Goal: Task Accomplishment & Management: Complete application form

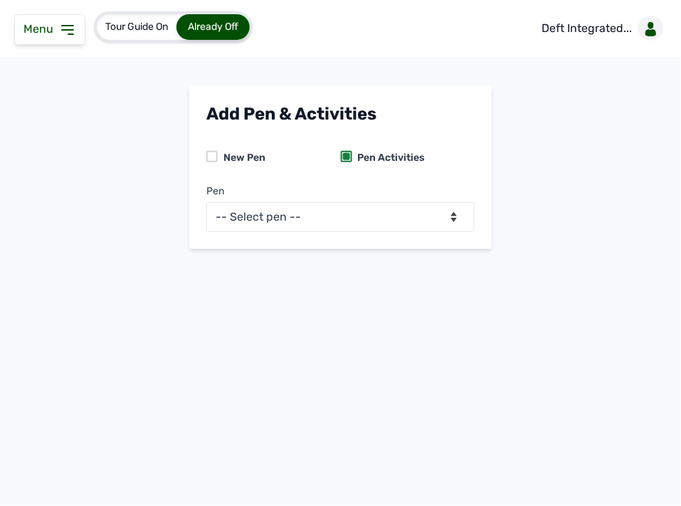
click at [70, 29] on icon at bounding box center [67, 29] width 17 height 17
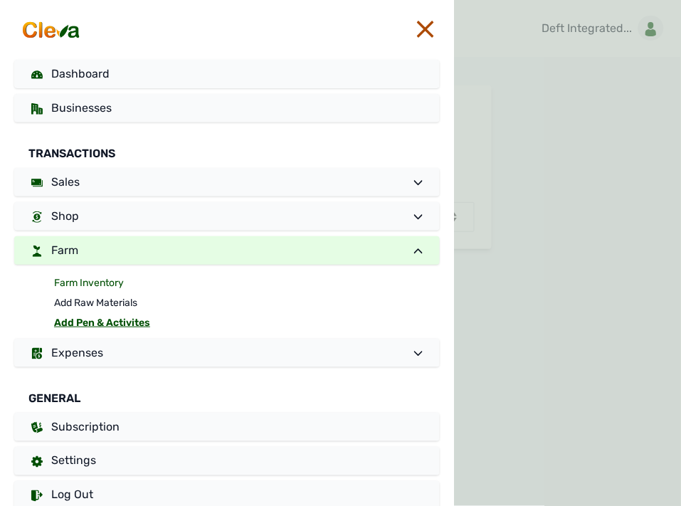
click at [108, 279] on link "Farm Inventory" at bounding box center [247, 283] width 386 height 20
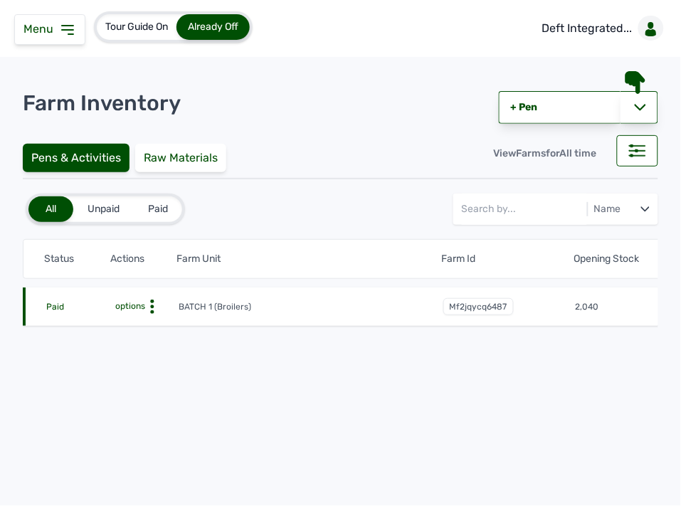
click at [153, 309] on icon at bounding box center [152, 307] width 14 height 14
click at [140, 323] on div "Farm Activities" at bounding box center [125, 328] width 101 height 17
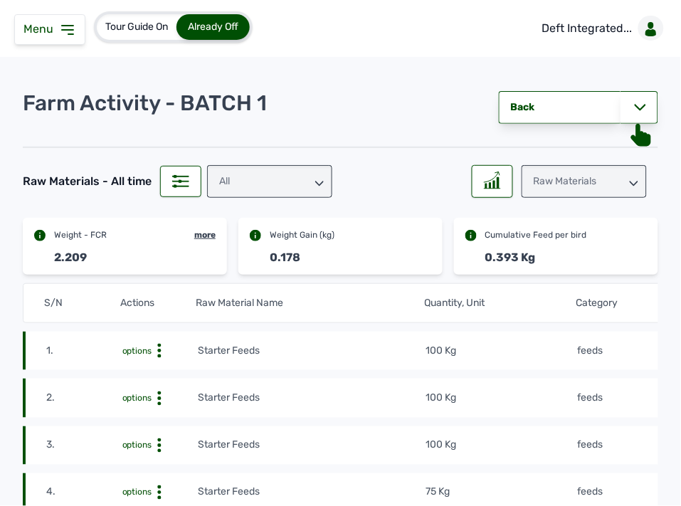
drag, startPoint x: 535, startPoint y: 351, endPoint x: 666, endPoint y: 330, distance: 132.8
click at [632, 343] on tr "1. options Starter Feeds 100 Kg feeds [DATE] 01:15 PM mf16r2nvtF" at bounding box center [500, 351] width 954 height 38
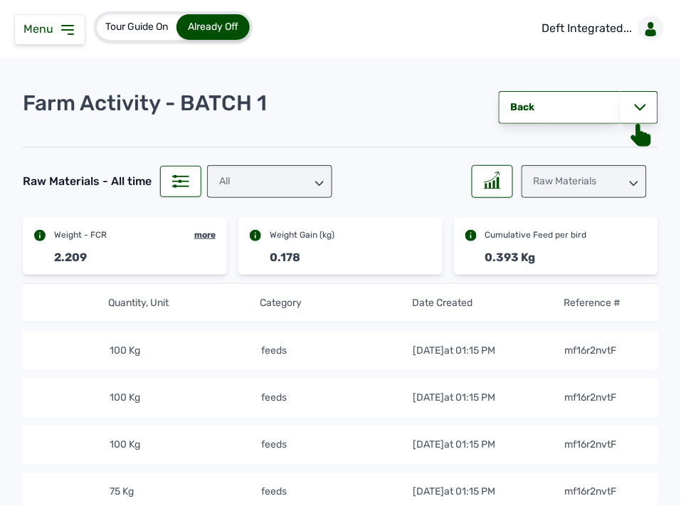
scroll to position [0, 325]
click at [307, 182] on div "All" at bounding box center [269, 181] width 125 height 33
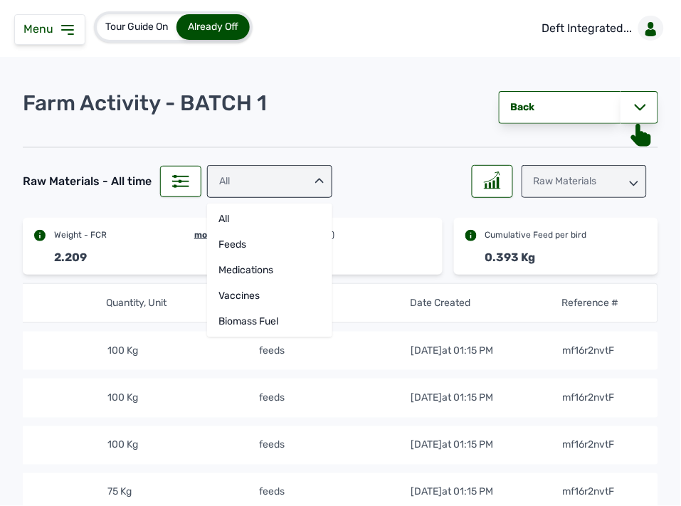
click at [307, 182] on div "All" at bounding box center [269, 181] width 125 height 33
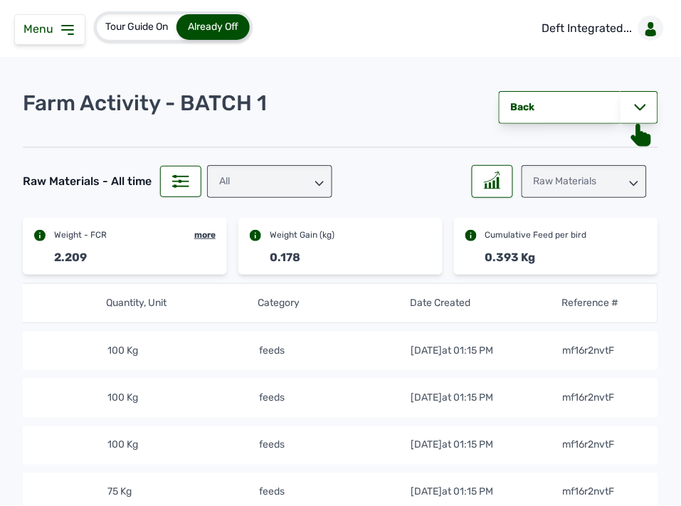
click at [603, 181] on div "Raw Materials" at bounding box center [584, 181] width 125 height 33
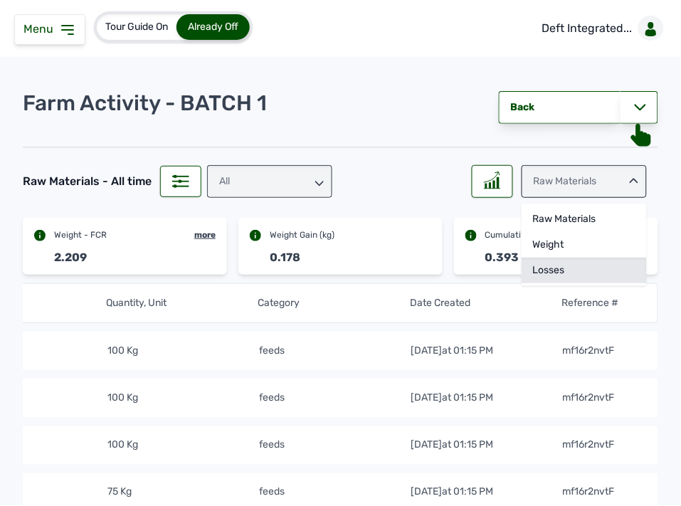
click at [553, 273] on div "Losses" at bounding box center [584, 271] width 125 height 26
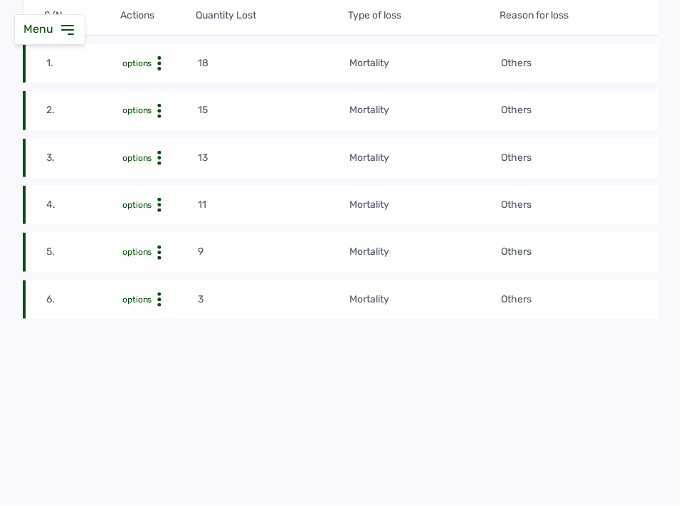
scroll to position [300, 0]
click at [629, 122] on tbody "1. options 18 mortality Others [DATE] 09:51 AM mf3r6ixj9818 2. options 15 morta…" at bounding box center [500, 176] width 954 height 283
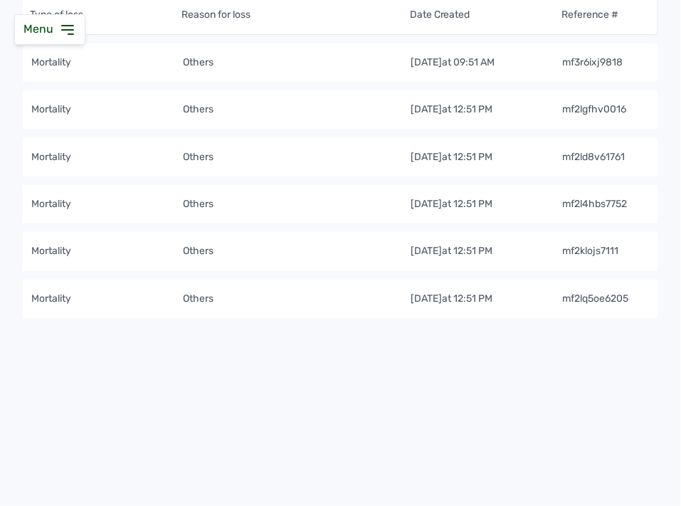
scroll to position [0, 325]
click at [248, 247] on td "Others" at bounding box center [297, 252] width 228 height 16
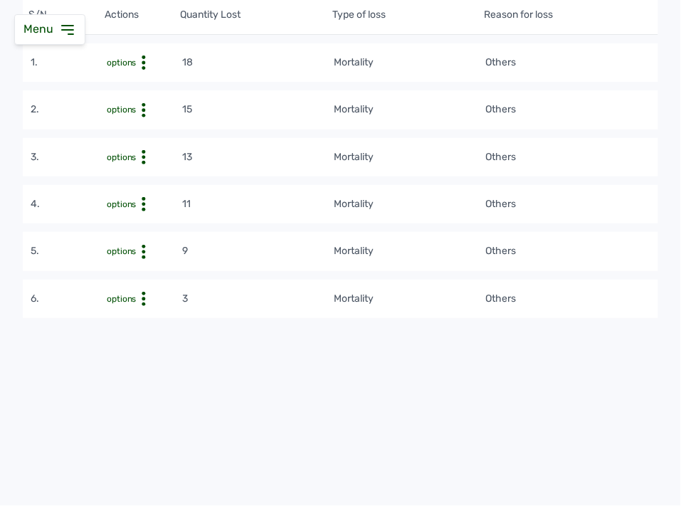
scroll to position [0, 0]
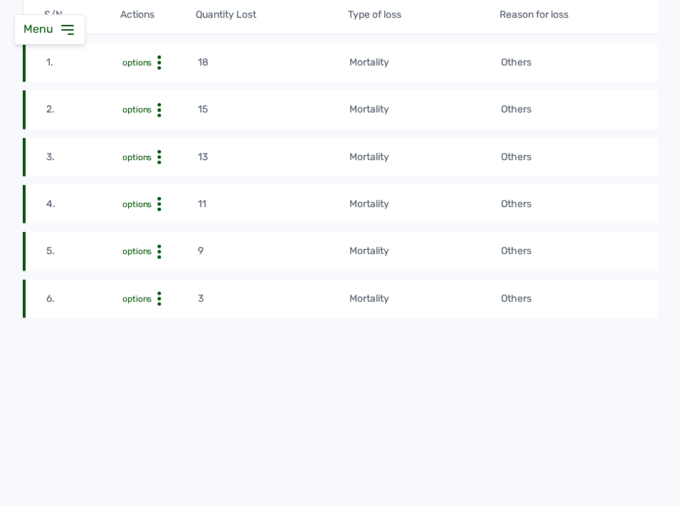
click at [158, 245] on icon at bounding box center [159, 252] width 14 height 14
click at [138, 267] on div "Edit" at bounding box center [145, 274] width 101 height 17
select select "Others"
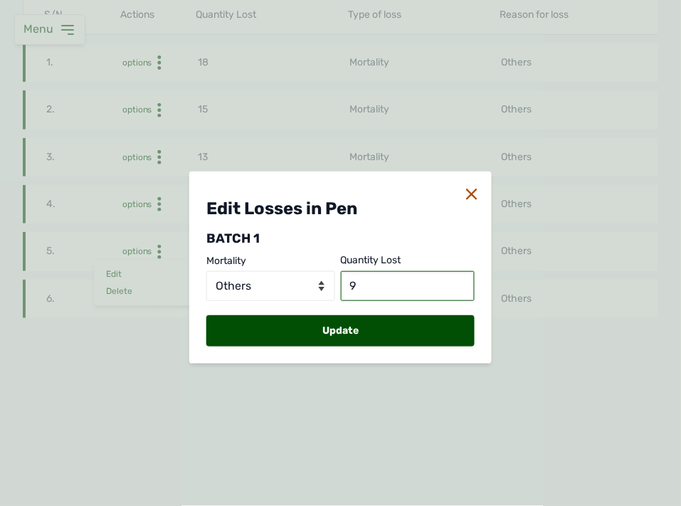
click at [362, 278] on input "9" at bounding box center [408, 286] width 135 height 30
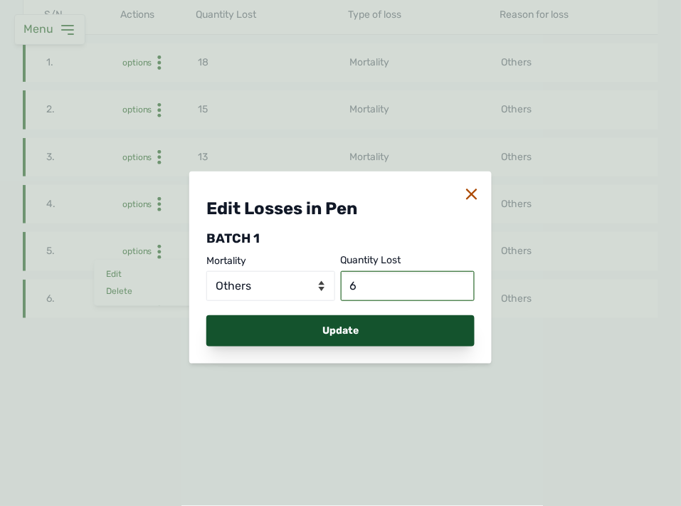
type input "6"
click at [313, 320] on div "Update" at bounding box center [341, 330] width 268 height 31
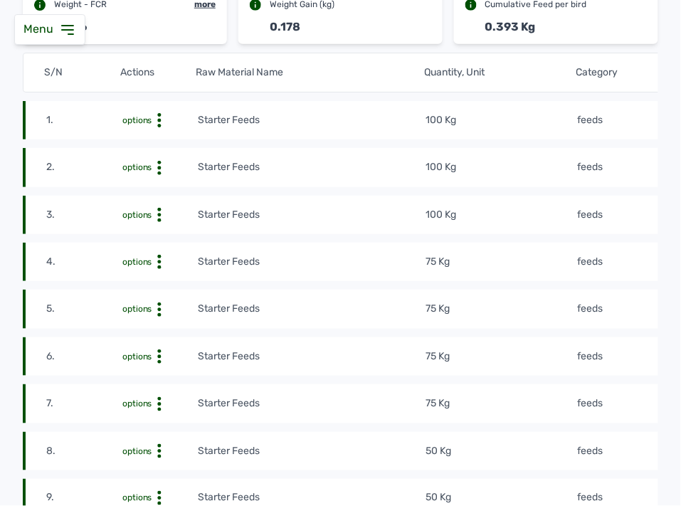
scroll to position [62, 0]
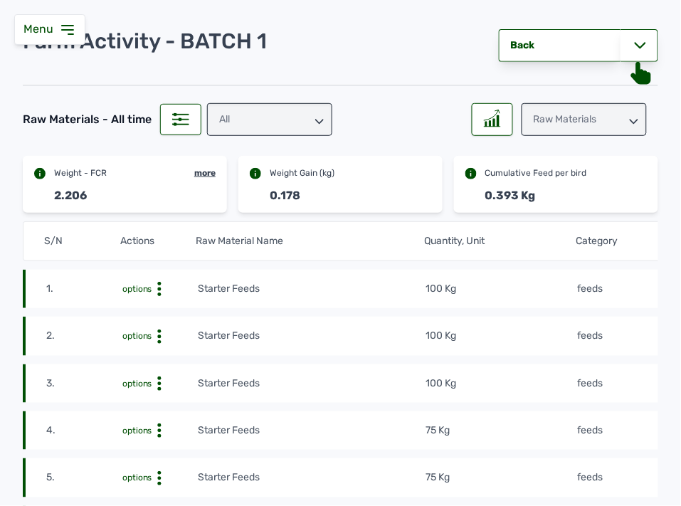
click at [547, 119] on div "Raw Materials" at bounding box center [584, 119] width 125 height 33
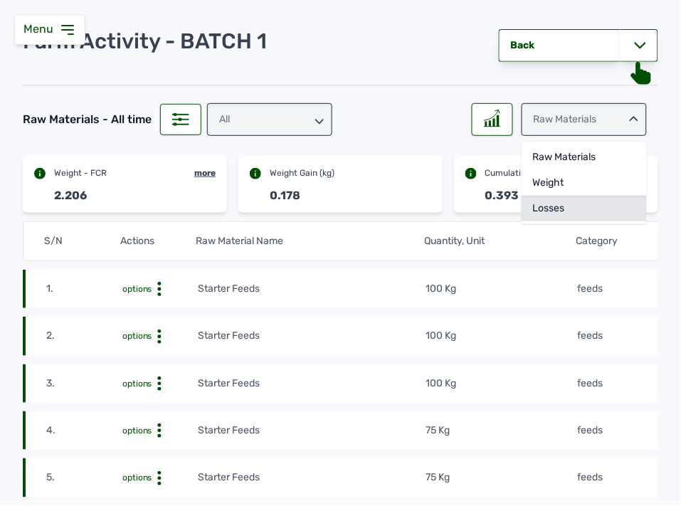
click at [523, 201] on div "Losses" at bounding box center [584, 209] width 125 height 26
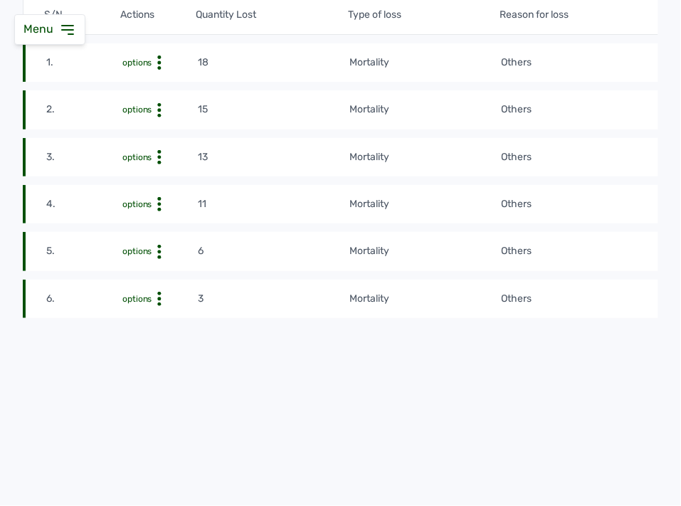
scroll to position [300, 0]
click at [158, 203] on circle at bounding box center [159, 205] width 4 height 4
click at [173, 218] on div "Edit" at bounding box center [145, 226] width 101 height 17
select select "Others"
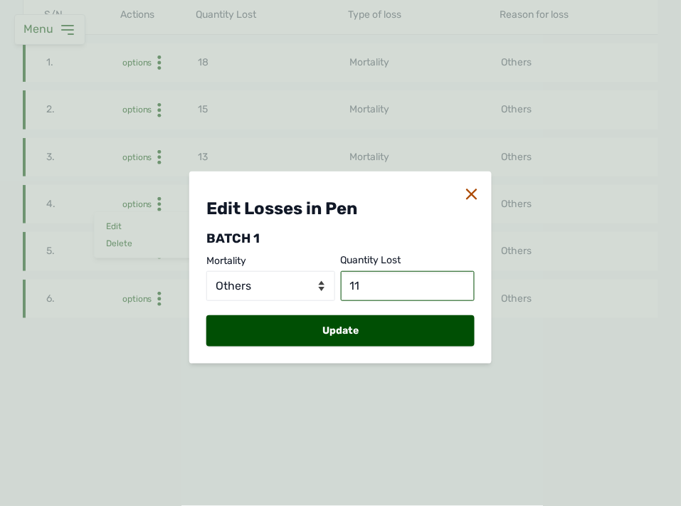
click at [371, 281] on input "11" at bounding box center [408, 286] width 135 height 30
type input "1"
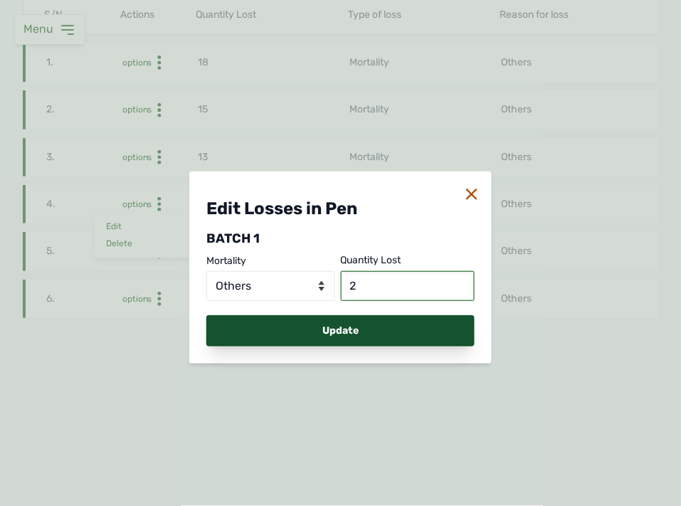
type input "2"
drag, startPoint x: 310, startPoint y: 328, endPoint x: 338, endPoint y: 315, distance: 29.9
click at [338, 315] on div "Update" at bounding box center [341, 330] width 268 height 31
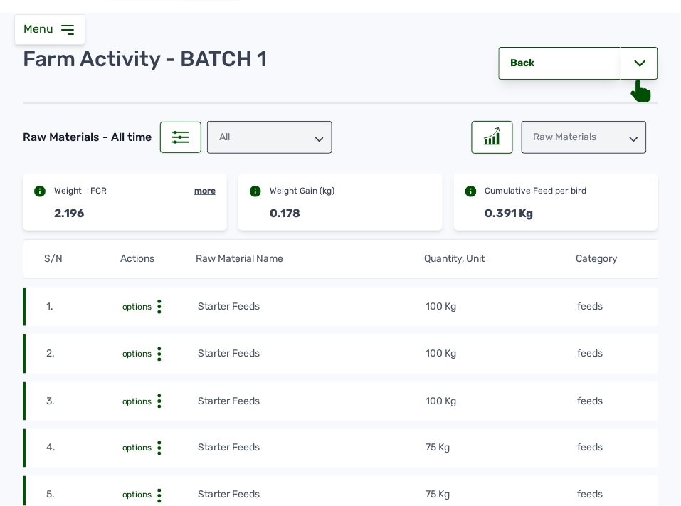
scroll to position [0, 0]
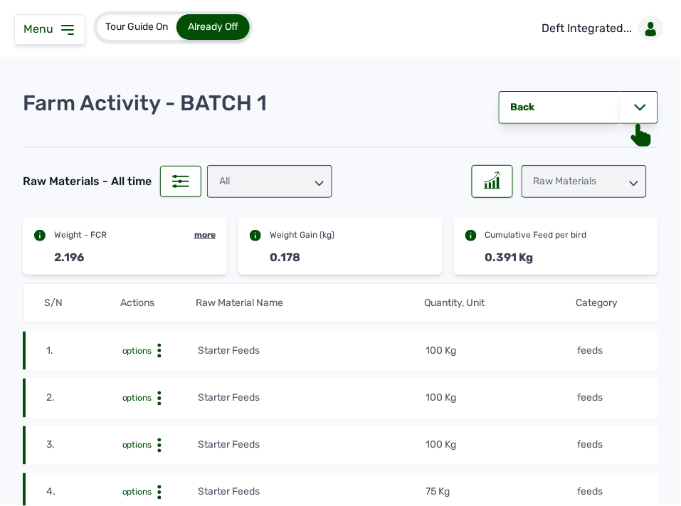
click at [548, 184] on div "Raw Materials" at bounding box center [584, 181] width 125 height 33
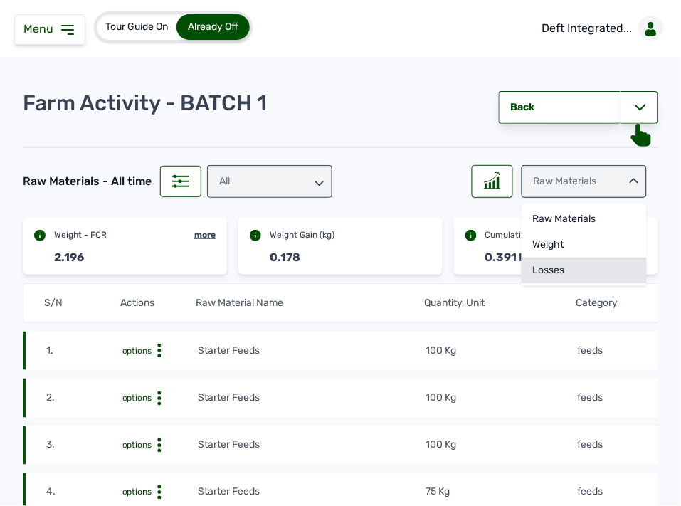
click at [541, 260] on div "Losses" at bounding box center [584, 271] width 125 height 26
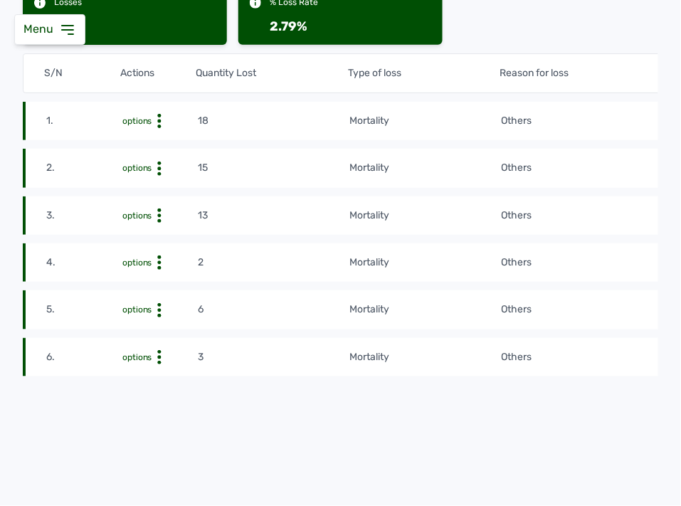
scroll to position [300, 0]
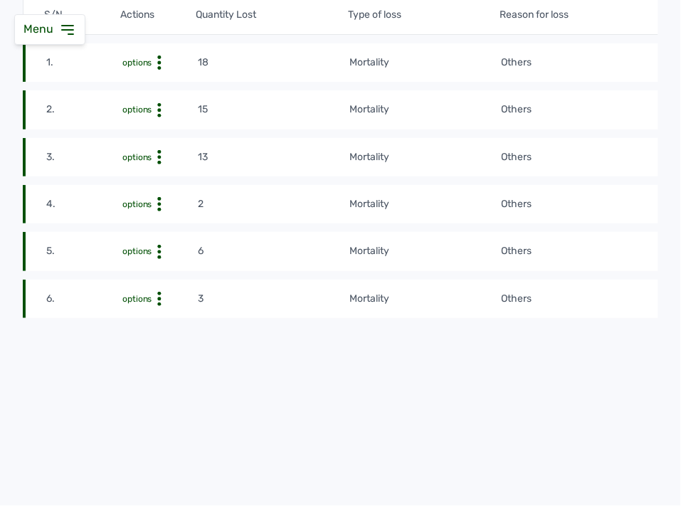
click at [585, 209] on tr "4. options 2 mortality Others [DATE] 12:51 PM mf2l4hbs7752" at bounding box center [500, 204] width 954 height 38
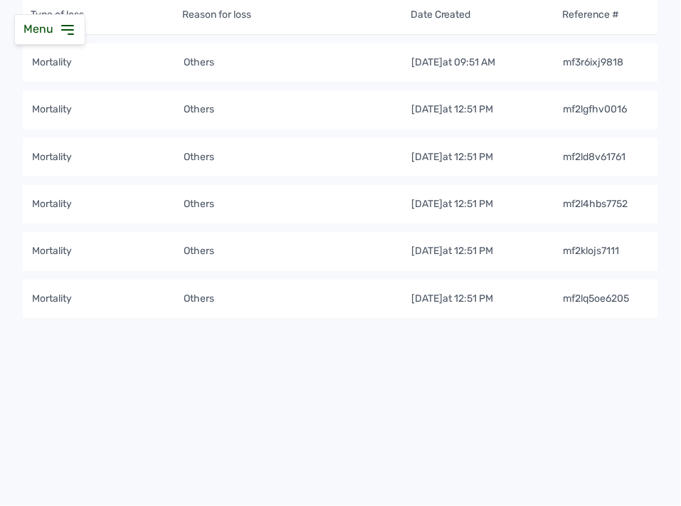
scroll to position [0, 325]
click at [343, 157] on tr "3. options 13 mortality Others [DATE] 12:51 PM mf2ld8v61761" at bounding box center [181, 157] width 954 height 38
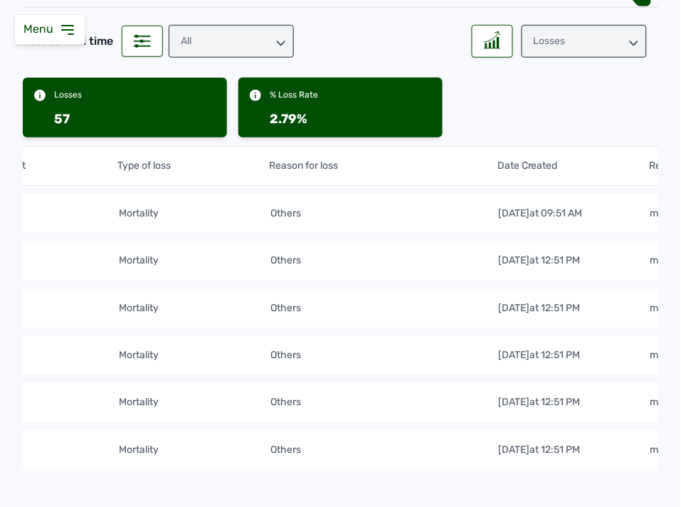
scroll to position [219, 0]
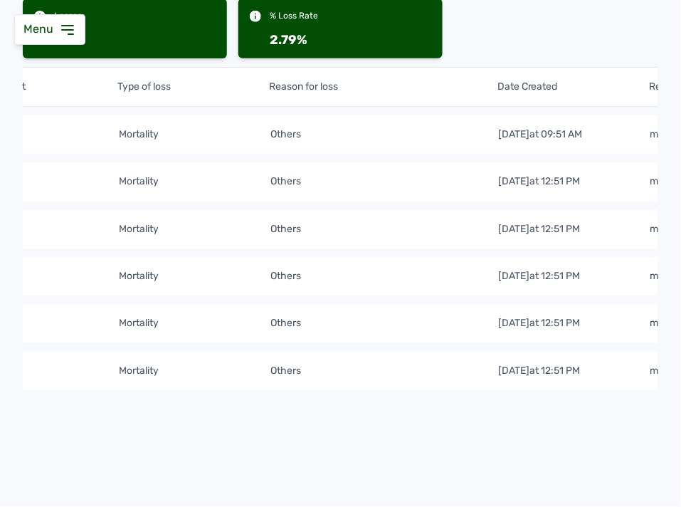
click at [386, 216] on tr "3. options 13 mortality Others [DATE] 12:51 PM mf2ld8v61761" at bounding box center [269, 229] width 954 height 38
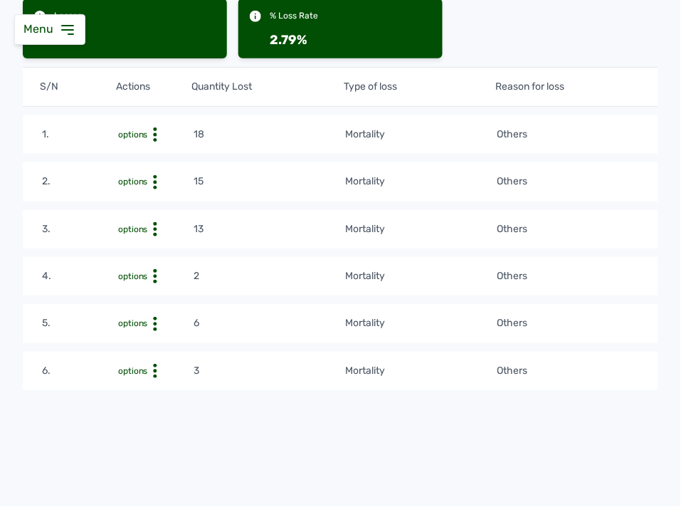
scroll to position [0, 0]
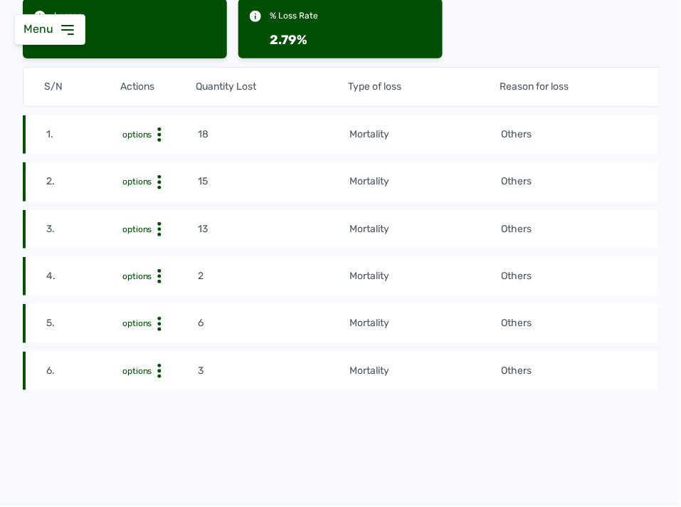
click at [159, 228] on circle at bounding box center [159, 230] width 4 height 4
click at [155, 214] on tr "3. options 13 mortality Others [DATE] 12:51 PM mf2ld8v61761" at bounding box center [500, 229] width 954 height 38
click at [158, 230] on icon at bounding box center [159, 229] width 14 height 14
click at [157, 248] on div "Edit" at bounding box center [145, 251] width 101 height 17
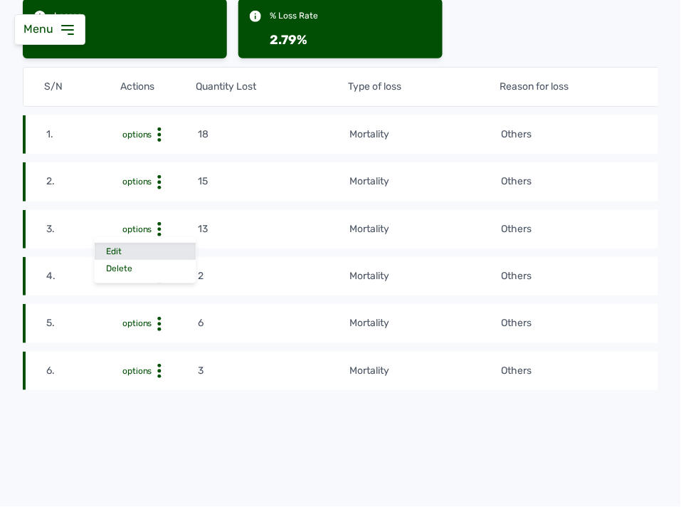
select select "Others"
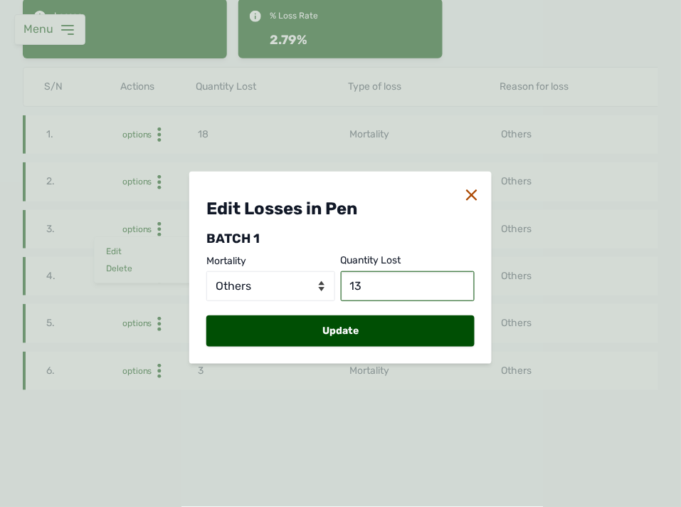
click at [394, 290] on input "13" at bounding box center [408, 286] width 135 height 30
type input "1"
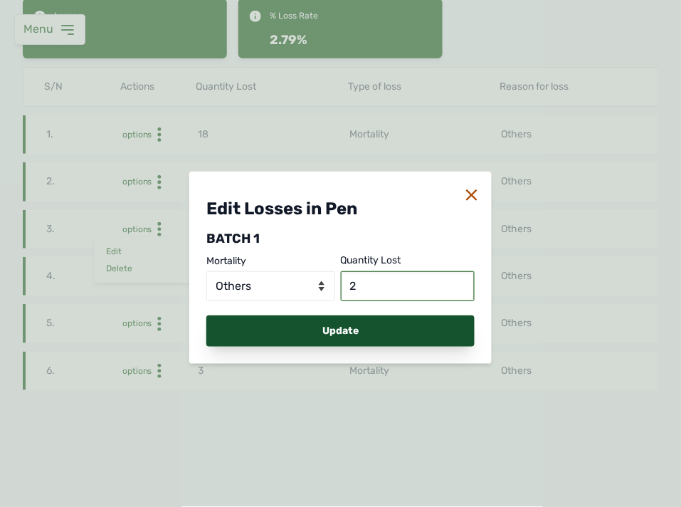
type input "2"
click at [401, 330] on div "Update" at bounding box center [341, 330] width 268 height 31
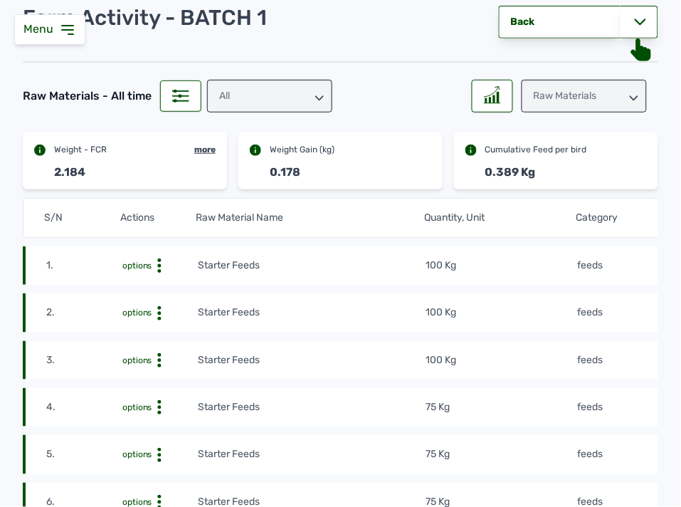
scroll to position [61, 0]
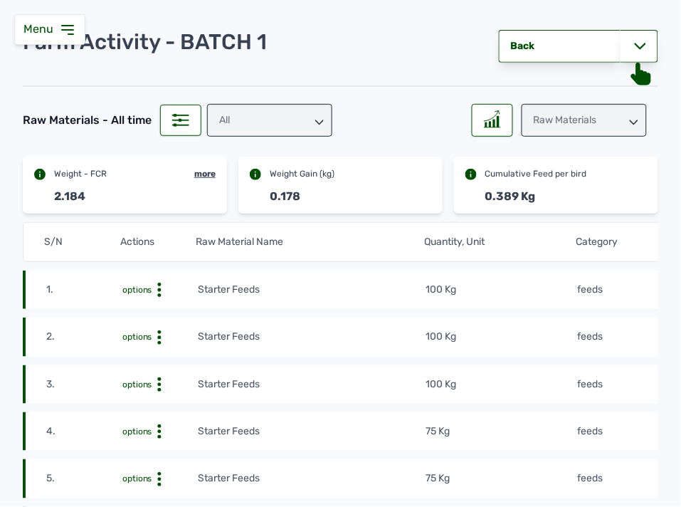
click at [617, 125] on div "Raw Materials" at bounding box center [584, 120] width 125 height 33
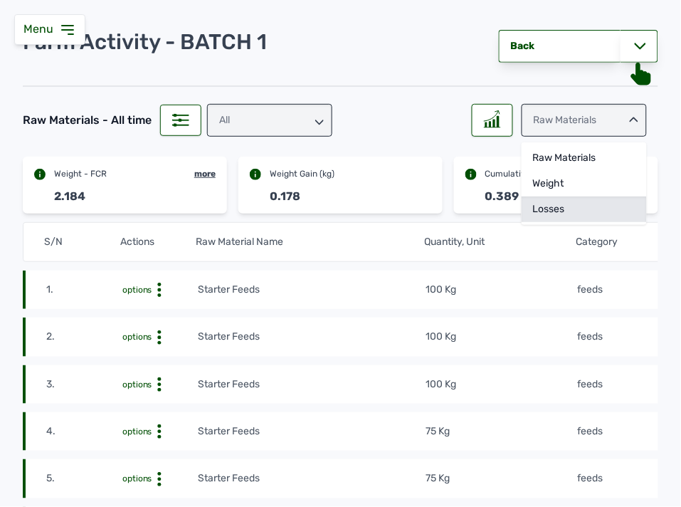
click at [595, 204] on div "Losses" at bounding box center [584, 210] width 125 height 26
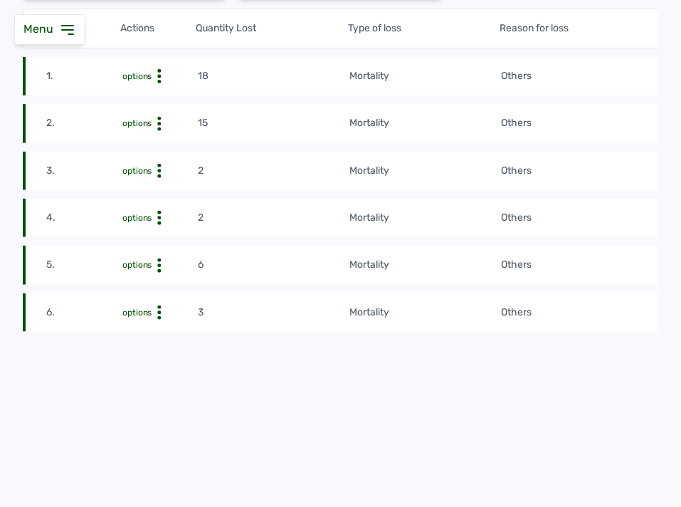
scroll to position [299, 0]
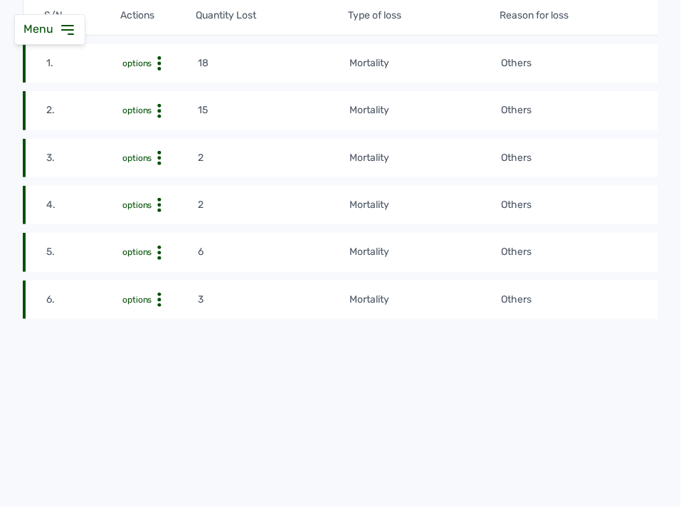
click at [160, 109] on circle at bounding box center [159, 111] width 4 height 4
click at [173, 125] on div "Edit" at bounding box center [145, 133] width 101 height 17
select select "Others"
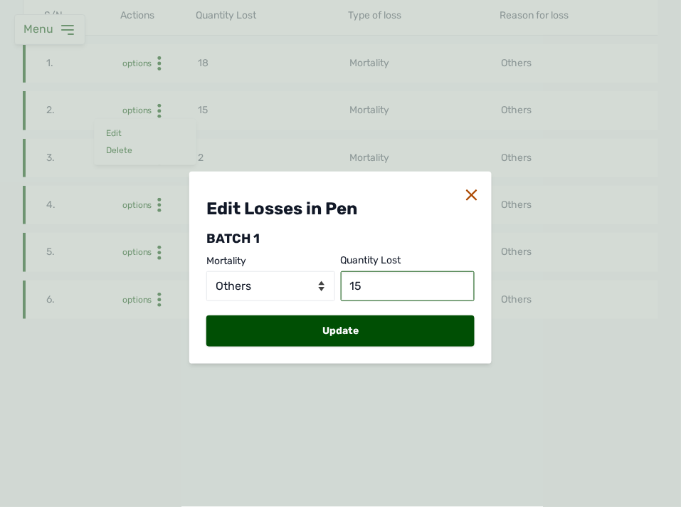
click at [379, 280] on input "15" at bounding box center [408, 286] width 135 height 30
type input "1"
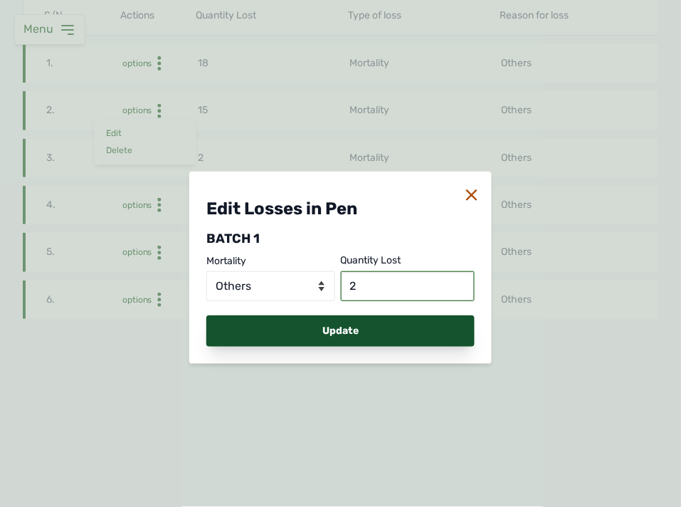
type input "2"
click at [413, 330] on div "Update" at bounding box center [341, 330] width 268 height 31
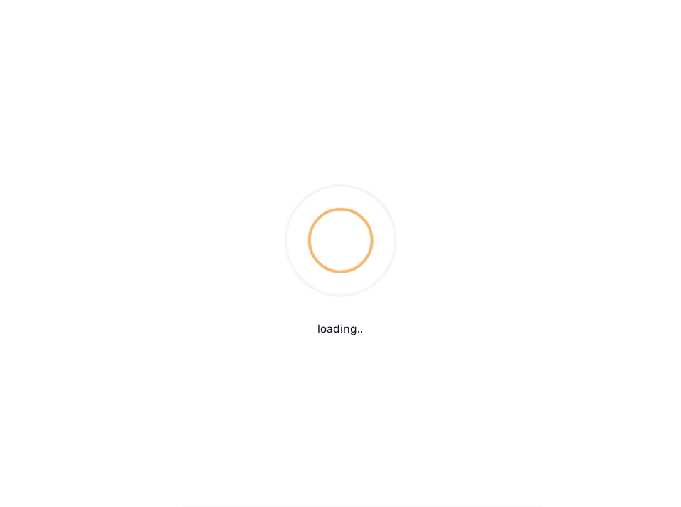
click at [413, 330] on div "loading.." at bounding box center [340, 253] width 681 height 507
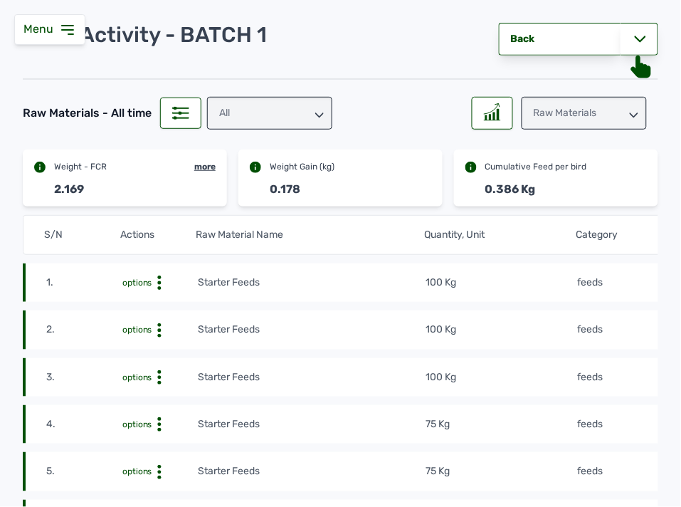
scroll to position [0, 0]
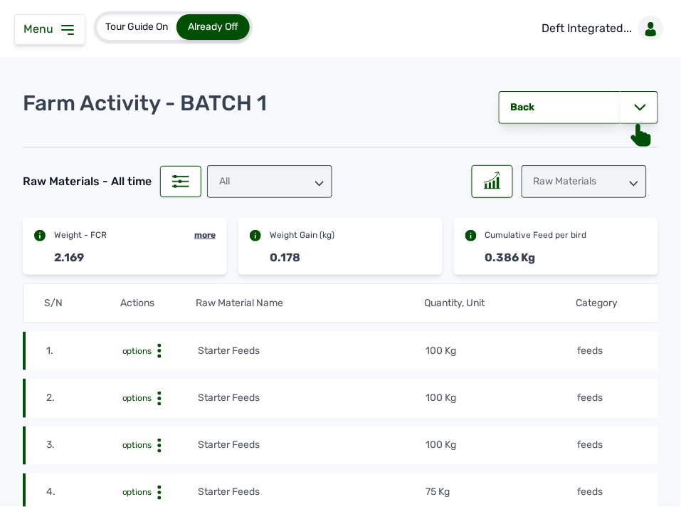
click at [570, 179] on div "Raw Materials" at bounding box center [584, 181] width 125 height 33
click at [536, 268] on div "Losses" at bounding box center [584, 271] width 125 height 26
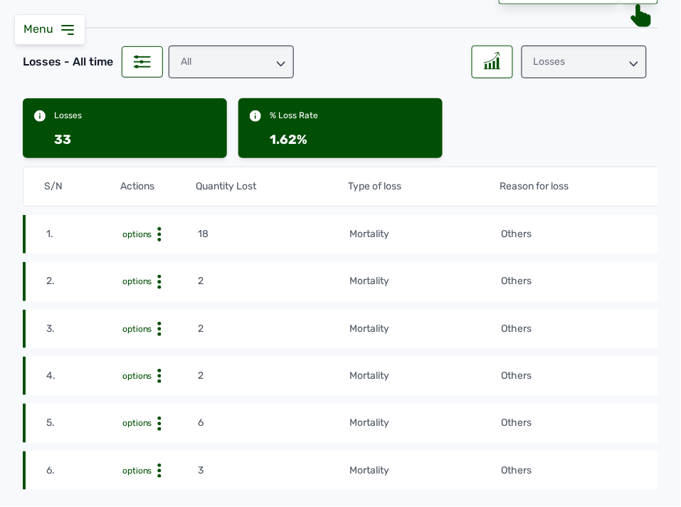
scroll to position [158, 0]
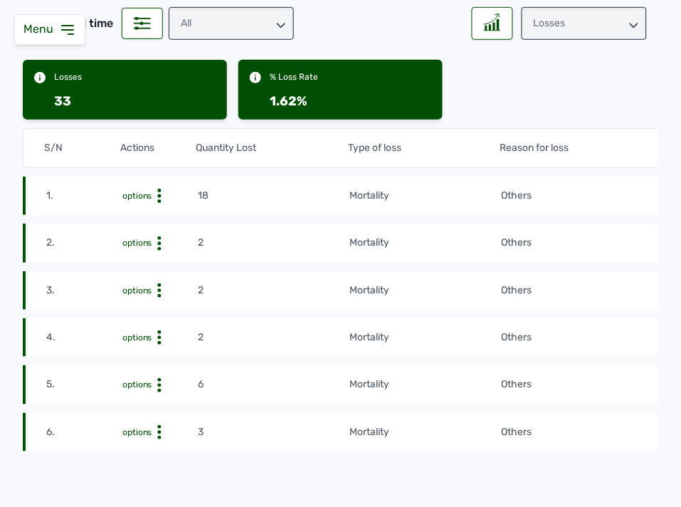
click at [594, 202] on td "Others" at bounding box center [615, 196] width 228 height 16
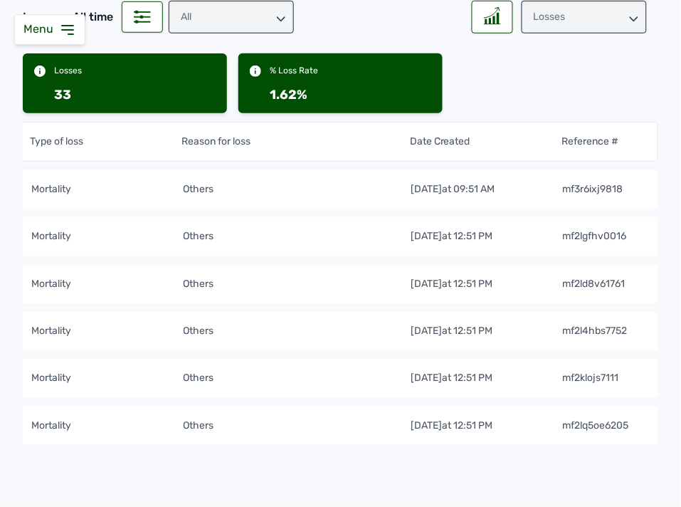
scroll to position [162, 0]
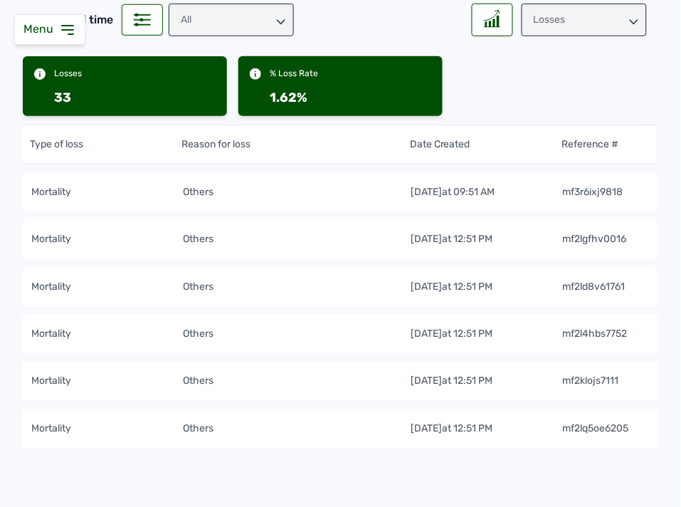
drag, startPoint x: 320, startPoint y: 207, endPoint x: 332, endPoint y: 201, distance: 12.7
click at [330, 202] on tr "1. options 18 mortality Others [DATE] 09:51 AM mf3r6ixj9818" at bounding box center [181, 192] width 954 height 38
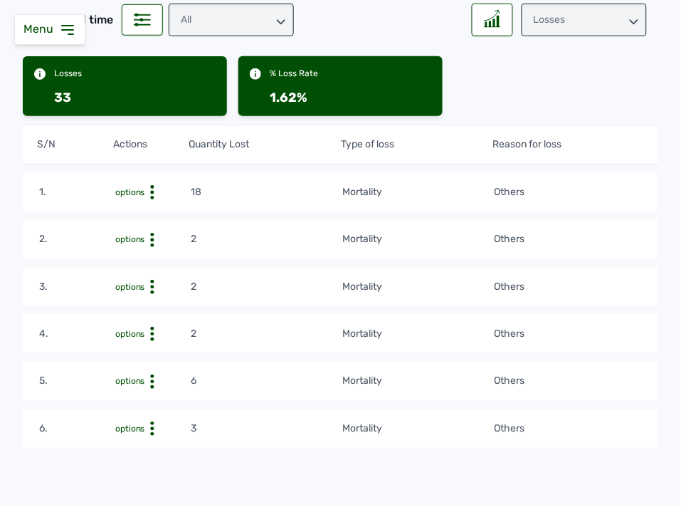
scroll to position [0, 0]
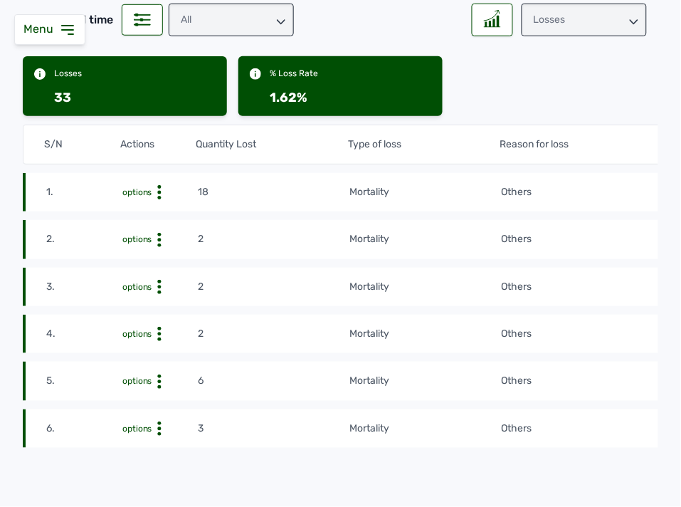
click at [160, 188] on icon at bounding box center [159, 192] width 14 height 14
click at [159, 214] on div "Edit" at bounding box center [145, 214] width 101 height 17
select select "Others"
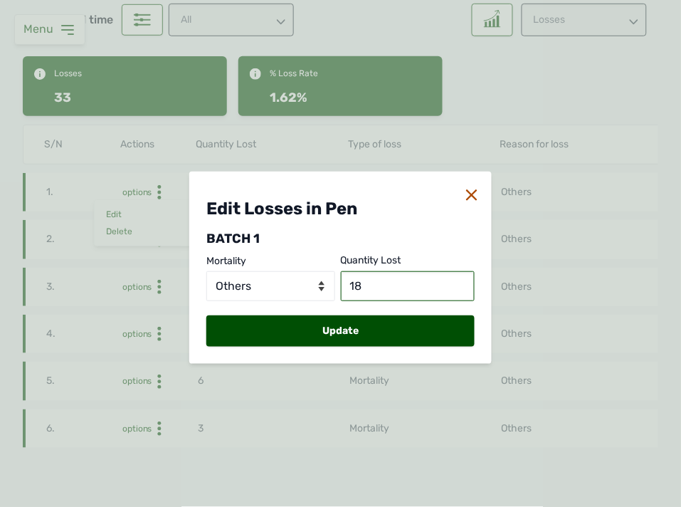
click at [409, 286] on input "18" at bounding box center [408, 286] width 135 height 30
type input "1"
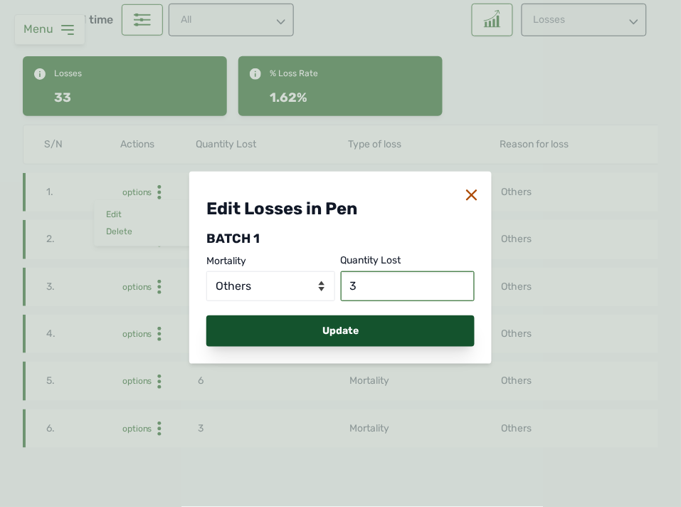
type input "3"
click at [382, 325] on div "Update" at bounding box center [341, 330] width 268 height 31
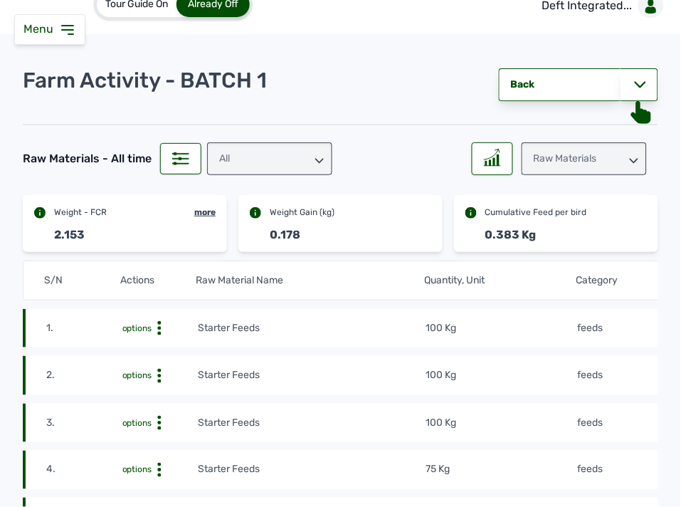
scroll to position [4, 0]
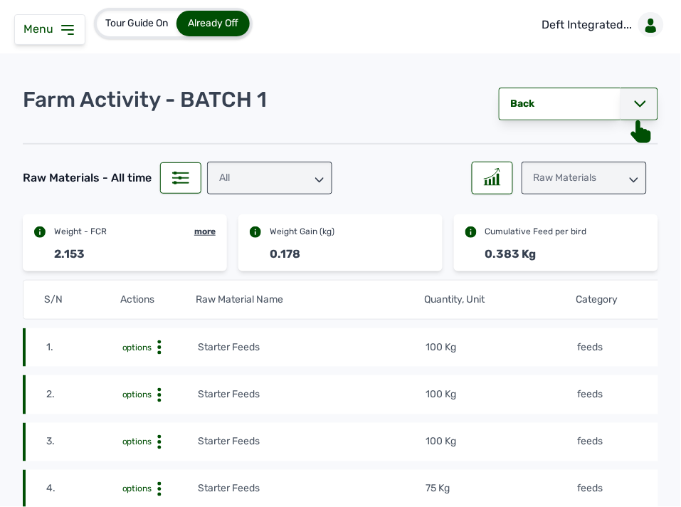
click at [635, 105] on icon at bounding box center [640, 104] width 11 height 6
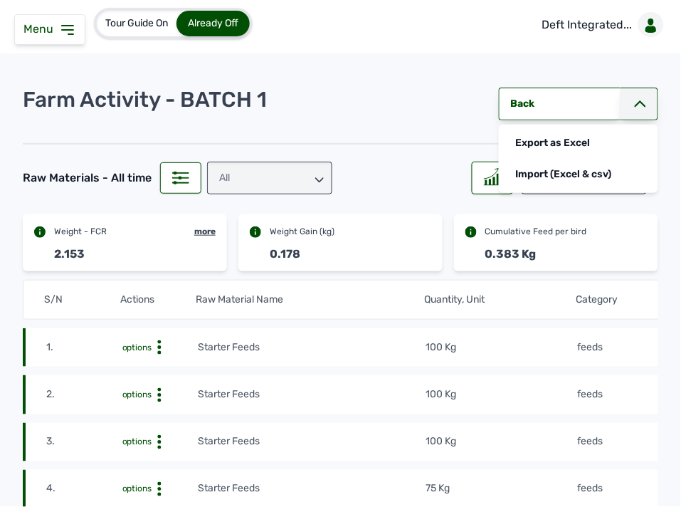
click at [74, 27] on icon at bounding box center [67, 29] width 17 height 17
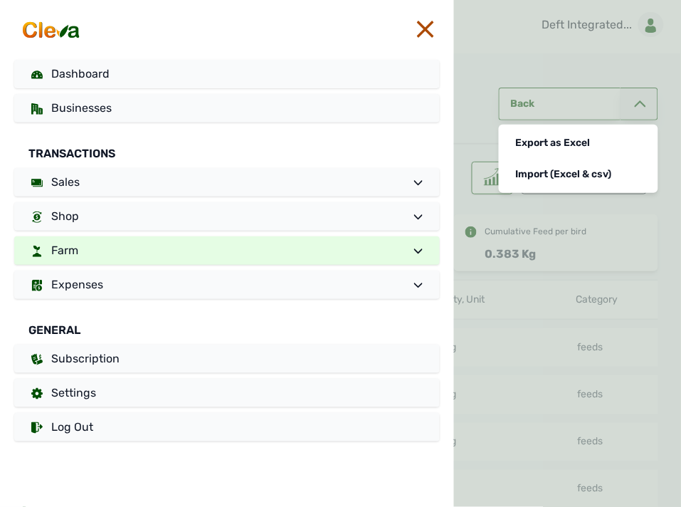
click at [85, 248] on link "Farm" at bounding box center [227, 250] width 426 height 28
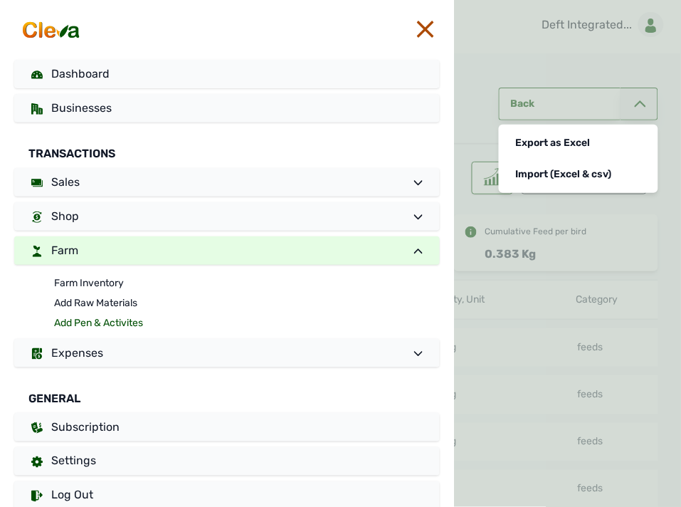
click at [67, 324] on link "Add Pen & Activites" at bounding box center [247, 323] width 386 height 20
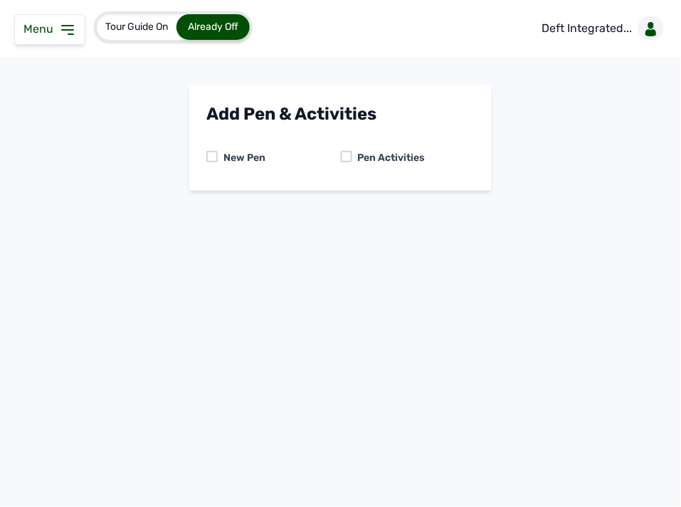
click at [347, 154] on div at bounding box center [346, 156] width 11 height 11
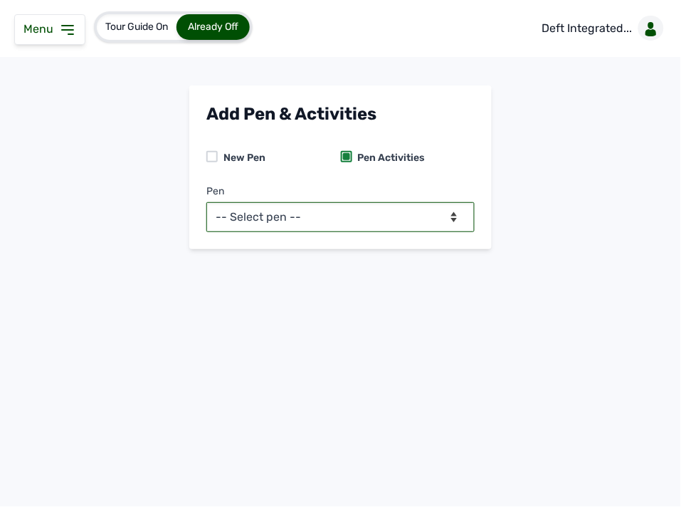
click at [323, 207] on select "-- Select pen -- BATCH 1 (Broilers)" at bounding box center [341, 217] width 268 height 30
select select "mf2jqycq6487"
click at [207, 202] on select "-- Select pen -- BATCH 1 (Broilers)" at bounding box center [341, 217] width 268 height 30
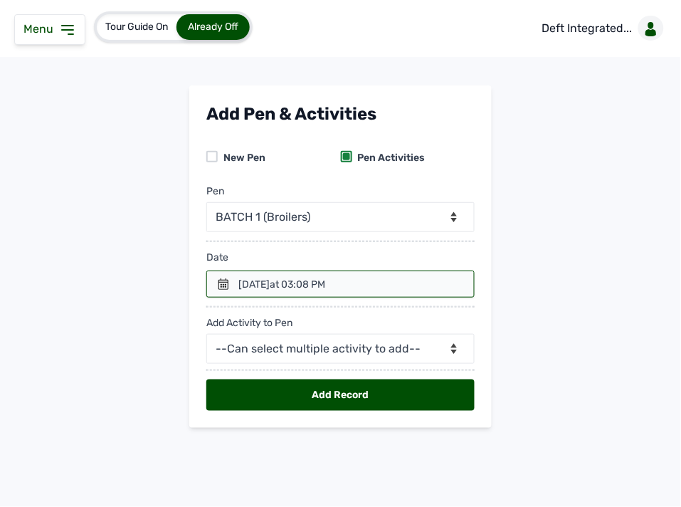
click at [232, 283] on div at bounding box center [341, 284] width 268 height 27
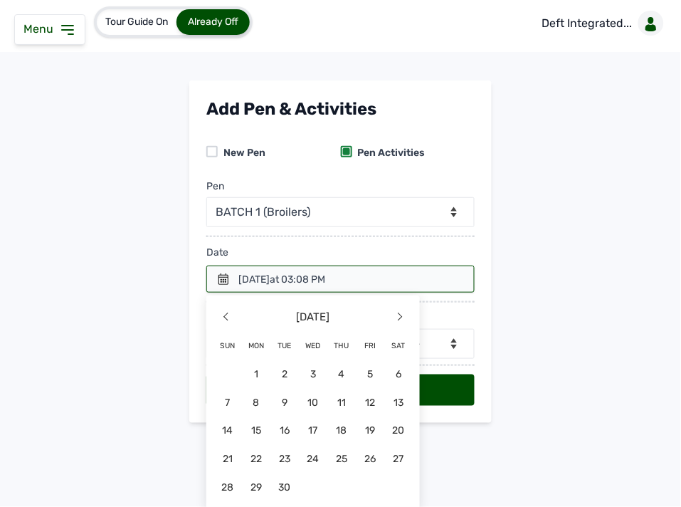
scroll to position [7, 0]
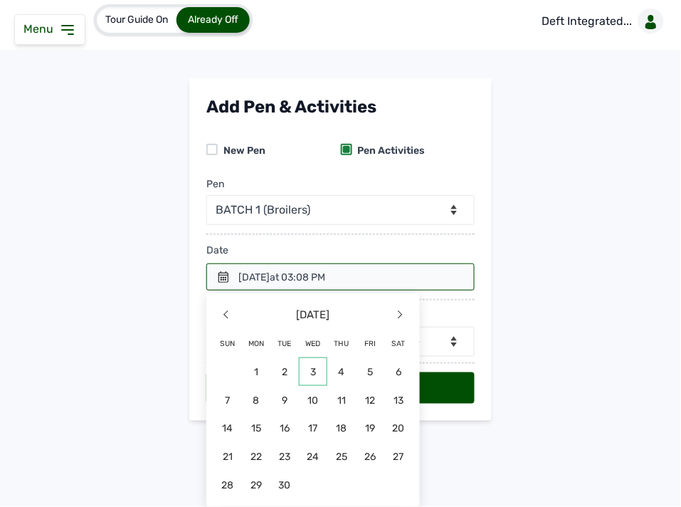
click at [301, 368] on span "3" at bounding box center [313, 371] width 28 height 28
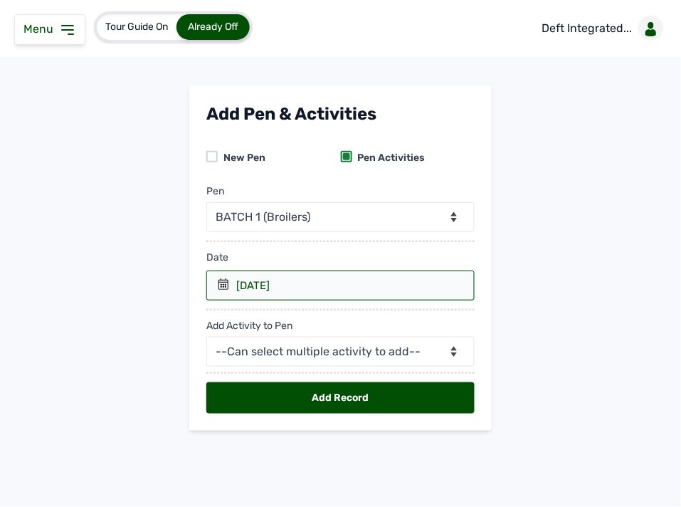
scroll to position [0, 0]
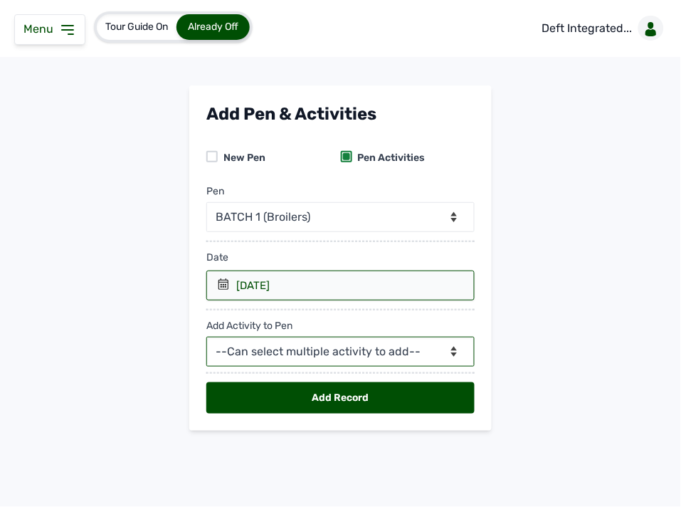
click at [282, 348] on select "--Can select multiple activity to add-- Raw Material Losses Weight" at bounding box center [341, 352] width 268 height 30
select select "Losses"
click at [207, 338] on select "--Can select multiple activity to add-- Raw Material Losses Weight" at bounding box center [341, 352] width 268 height 30
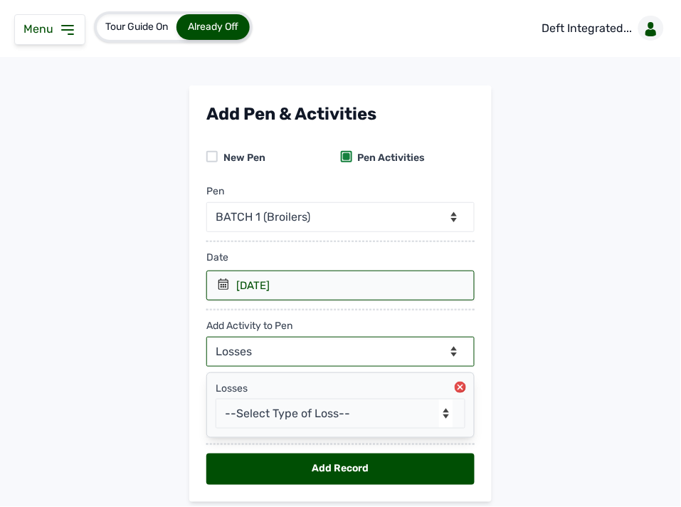
scroll to position [47, 0]
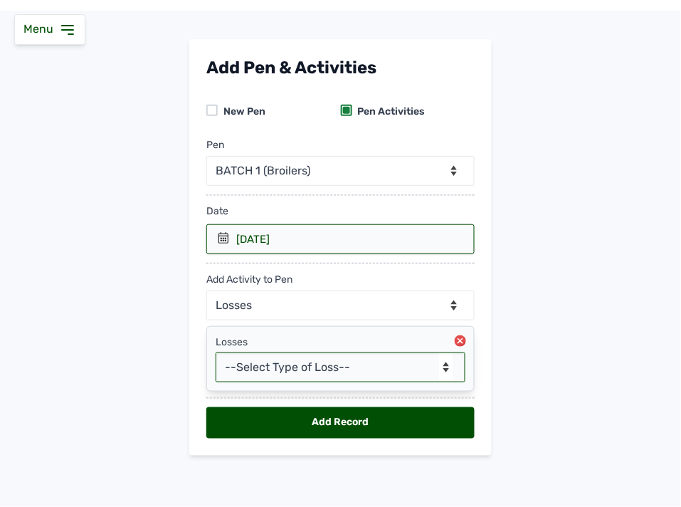
click at [308, 367] on select "--Select Type of Loss-- Mortality Culled Theft" at bounding box center [341, 367] width 250 height 30
click at [216, 352] on select "--Select Type of Loss-- Mortality Culled Theft" at bounding box center [341, 367] width 250 height 30
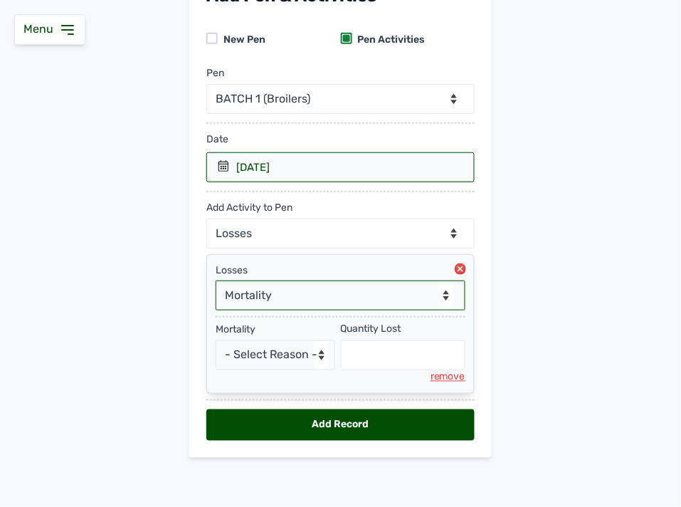
scroll to position [122, 0]
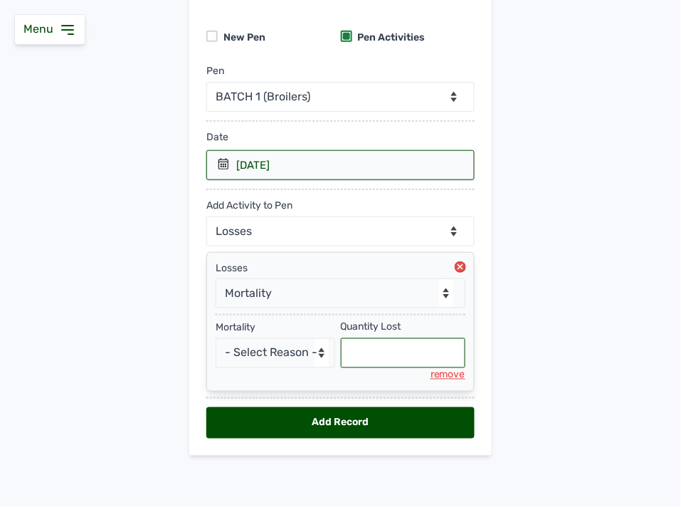
click at [369, 360] on input "text" at bounding box center [403, 353] width 125 height 30
select select "null"
type input "2"
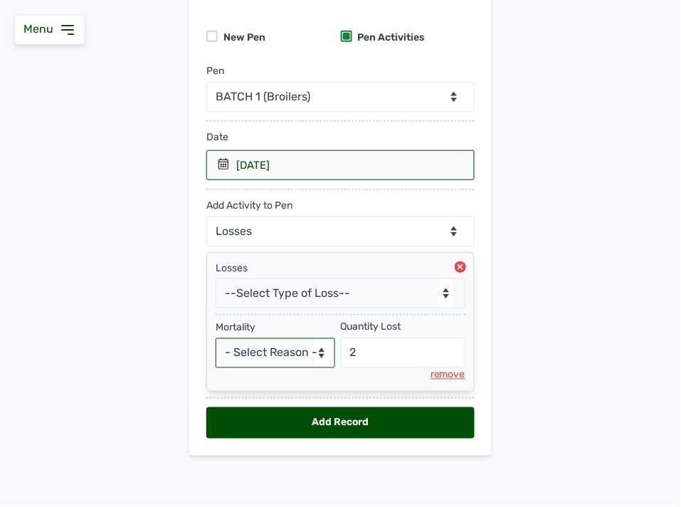
click at [255, 357] on select "- Select Reason - Disease Late Vaccination Wrong Vaccination Heat [MEDICAL_DATA…" at bounding box center [276, 353] width 120 height 30
select select "Others"
click at [216, 338] on select "- Select Reason - Disease Late Vaccination Wrong Vaccination Heat [MEDICAL_DATA…" at bounding box center [276, 353] width 120 height 30
drag, startPoint x: 304, startPoint y: 425, endPoint x: 308, endPoint y: 401, distance: 24.6
click at [304, 423] on div "Add Record" at bounding box center [341, 422] width 268 height 31
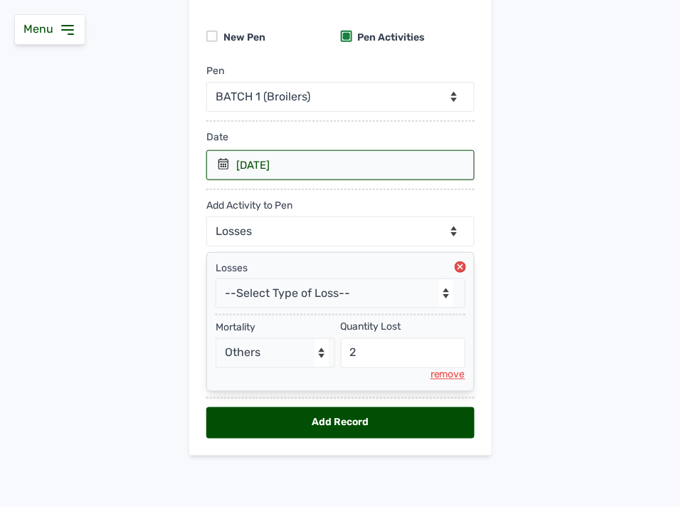
select select "null"
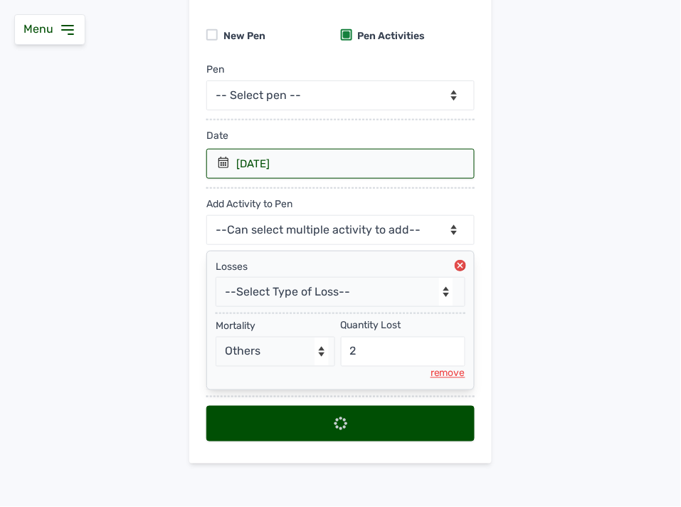
scroll to position [0, 0]
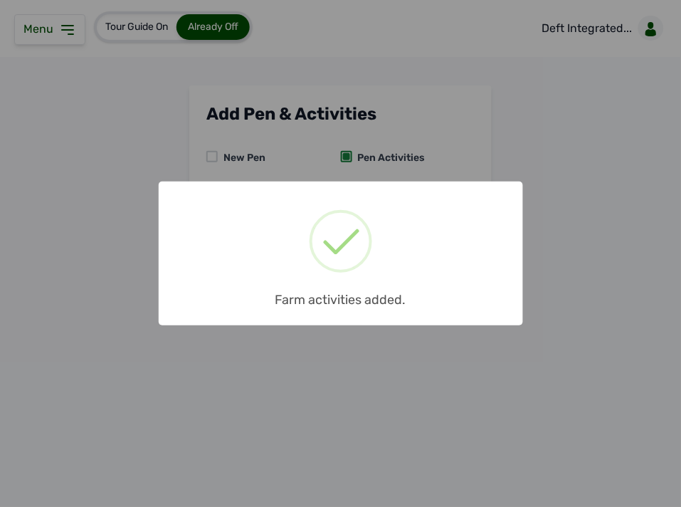
click at [365, 174] on div "× Farm activities added. OK No Cancel" at bounding box center [340, 253] width 681 height 507
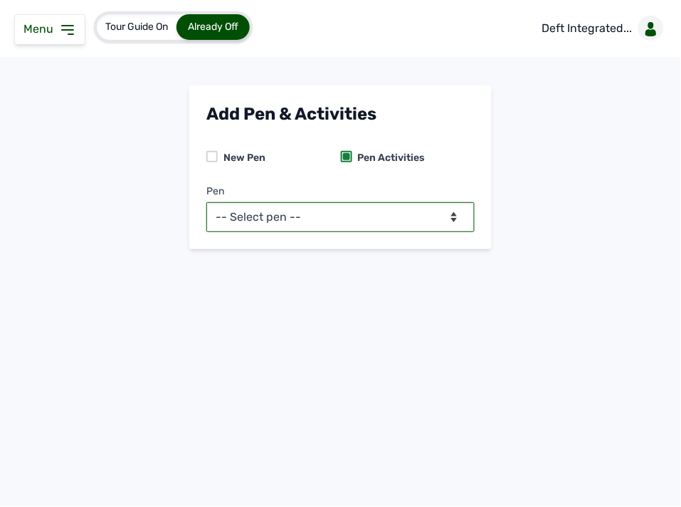
click at [369, 216] on select "-- Select pen -- BATCH 1 (Broilers)" at bounding box center [341, 217] width 268 height 30
select select "mf2jqycq6487"
click at [207, 202] on select "-- Select pen -- BATCH 1 (Broilers)" at bounding box center [341, 217] width 268 height 30
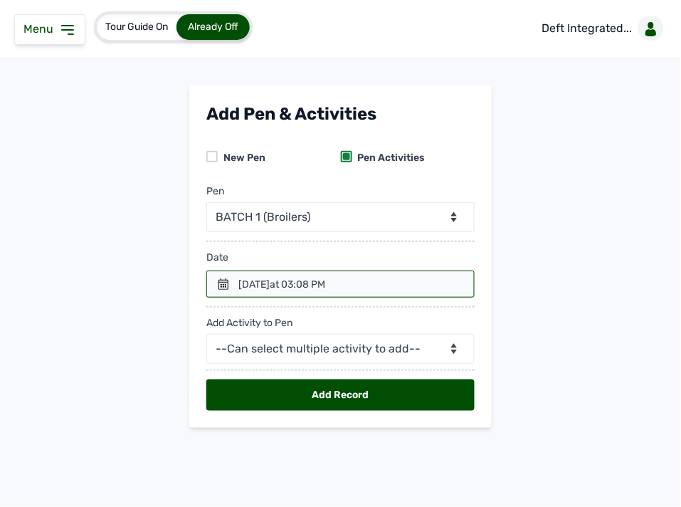
click at [223, 274] on div at bounding box center [341, 284] width 268 height 27
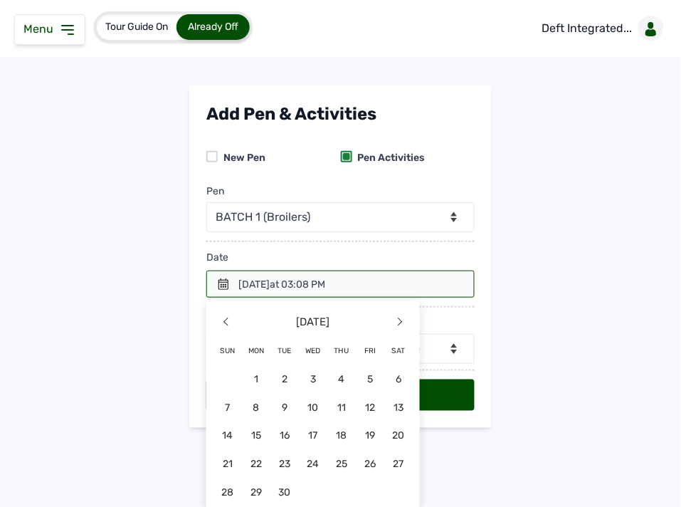
drag, startPoint x: 333, startPoint y: 375, endPoint x: 333, endPoint y: 366, distance: 8.6
click at [333, 367] on span "4" at bounding box center [342, 379] width 28 height 28
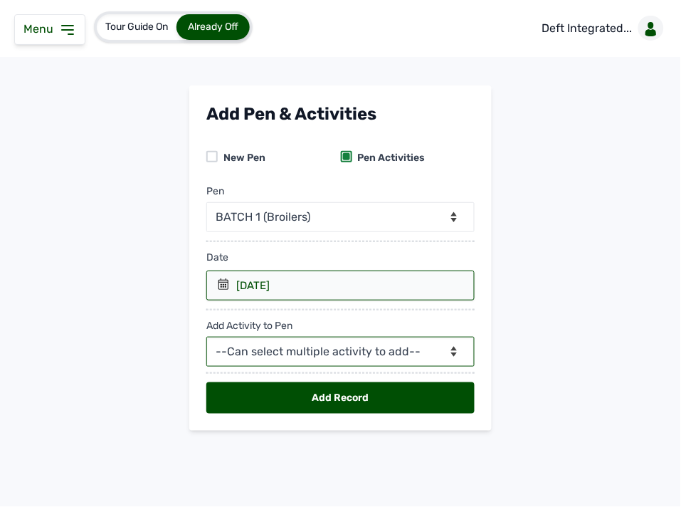
click at [328, 351] on select "--Can select multiple activity to add-- Raw Material Losses Weight" at bounding box center [341, 352] width 268 height 30
select select "Losses"
click at [207, 338] on select "--Can select multiple activity to add-- Raw Material Losses Weight" at bounding box center [341, 352] width 268 height 30
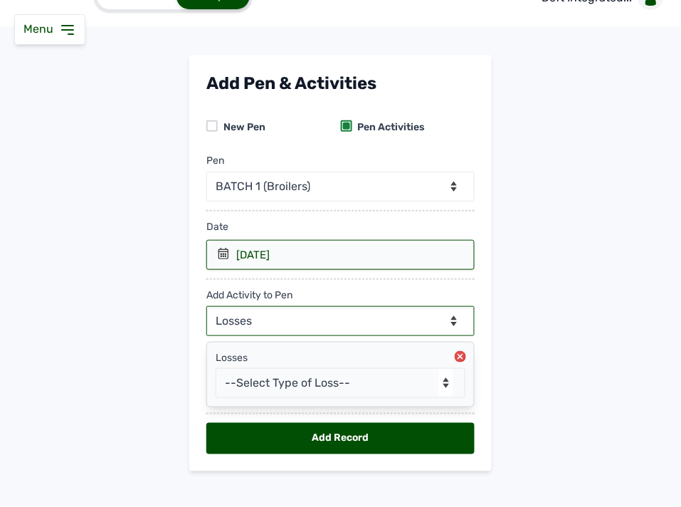
scroll to position [47, 0]
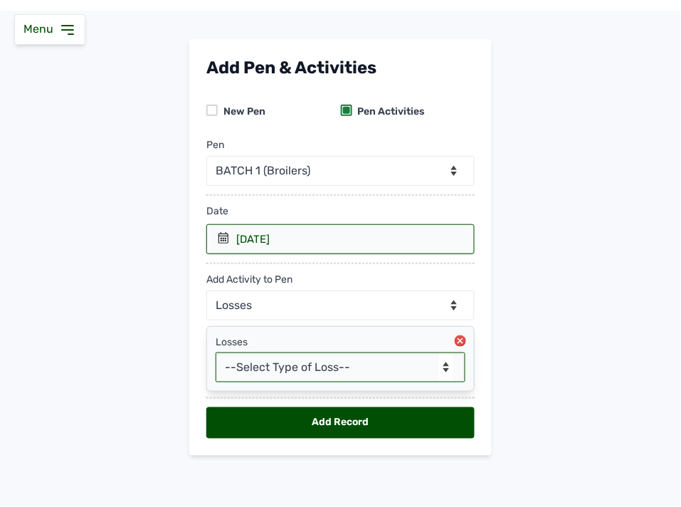
click at [313, 368] on select "--Select Type of Loss-- Mortality Culled Theft" at bounding box center [341, 367] width 250 height 30
select select "Mortality"
click at [216, 352] on select "--Select Type of Loss-- Mortality Culled Theft" at bounding box center [341, 367] width 250 height 30
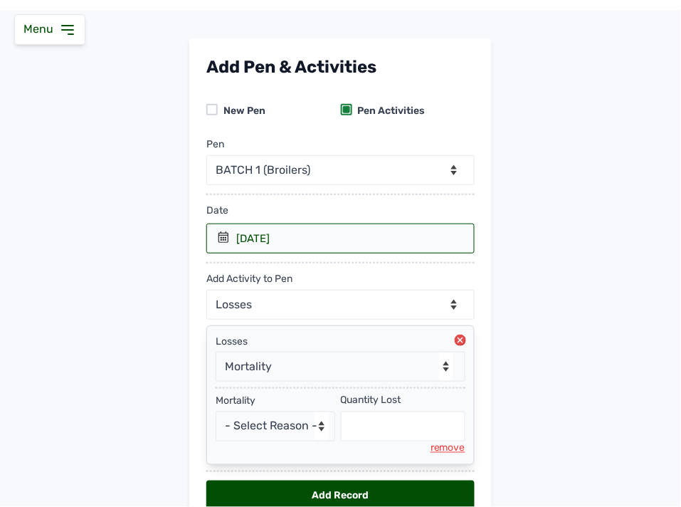
click at [225, 231] on icon at bounding box center [223, 236] width 11 height 11
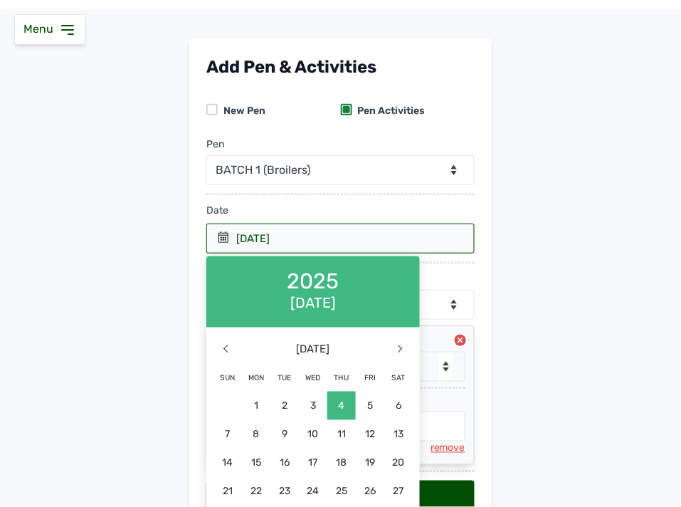
drag, startPoint x: 366, startPoint y: 404, endPoint x: 363, endPoint y: 392, distance: 12.4
click at [366, 400] on span "5" at bounding box center [370, 406] width 28 height 28
select select "null"
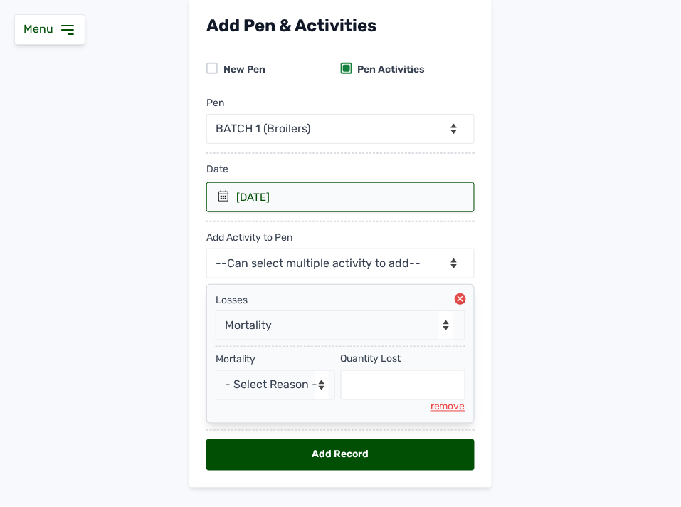
scroll to position [122, 0]
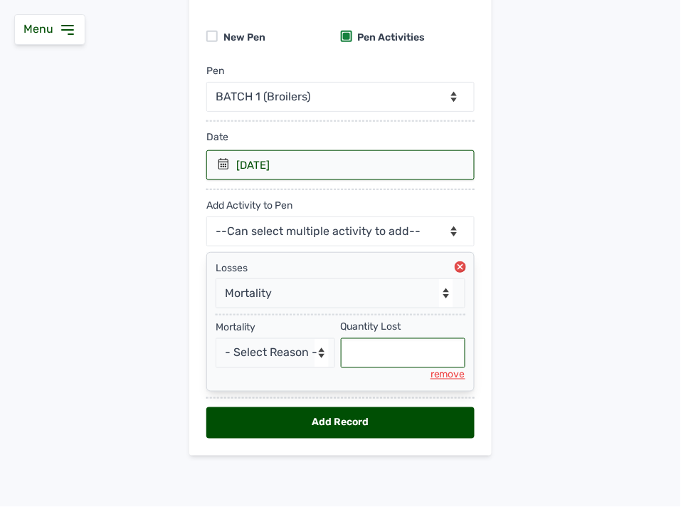
click at [370, 354] on input "text" at bounding box center [403, 353] width 125 height 30
select select "null"
type input "1"
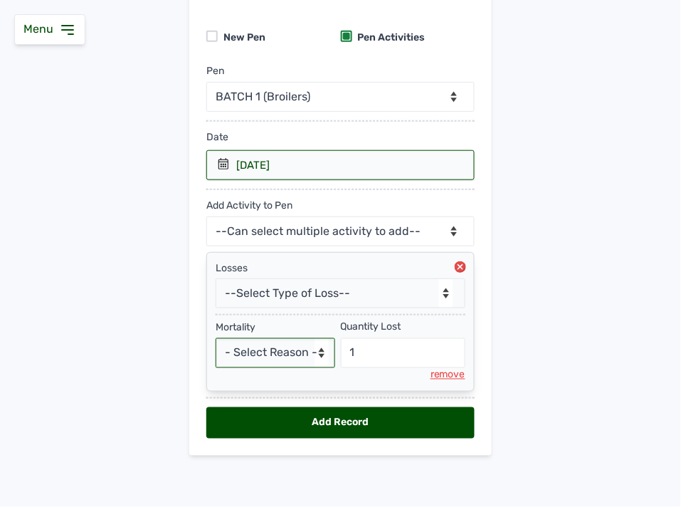
click at [283, 348] on select "- Select Reason - Disease Late Vaccination Wrong Vaccination Heat [MEDICAL_DATA…" at bounding box center [276, 353] width 120 height 30
select select "Others"
click at [216, 338] on select "- Select Reason - Disease Late Vaccination Wrong Vaccination Heat [MEDICAL_DATA…" at bounding box center [276, 353] width 120 height 30
drag, startPoint x: 331, startPoint y: 411, endPoint x: 345, endPoint y: 402, distance: 17.0
click at [333, 409] on div "Add Record" at bounding box center [341, 422] width 268 height 31
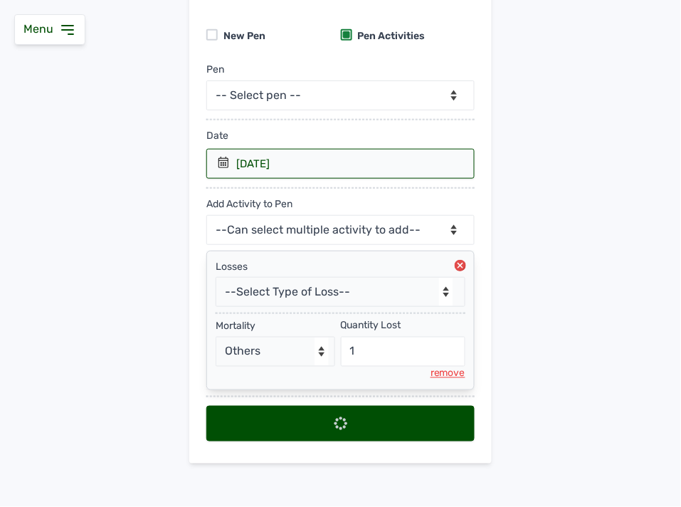
scroll to position [0, 0]
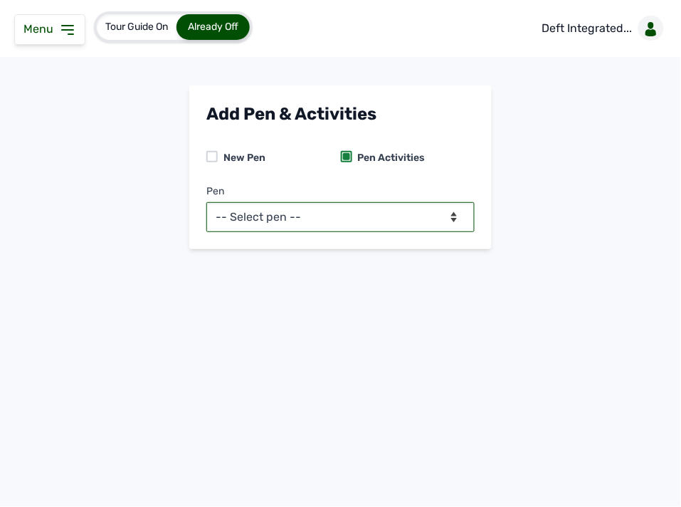
click at [357, 211] on select "-- Select pen -- BATCH 1 (Broilers)" at bounding box center [341, 217] width 268 height 30
select select "mf2jqycq6487"
click at [207, 202] on select "-- Select pen -- BATCH 1 (Broilers)" at bounding box center [341, 217] width 268 height 30
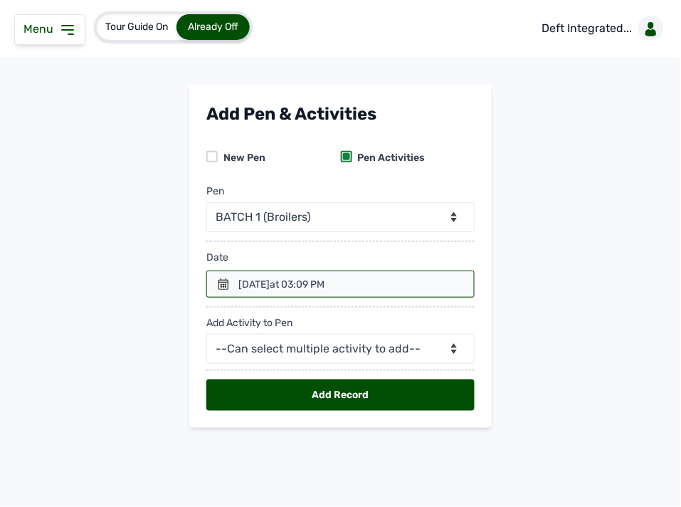
click at [224, 286] on icon at bounding box center [223, 283] width 11 height 11
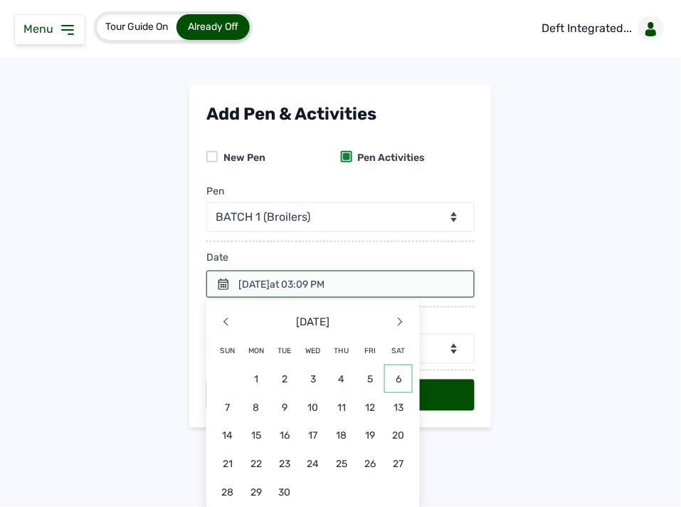
click at [399, 373] on span "6" at bounding box center [399, 379] width 28 height 28
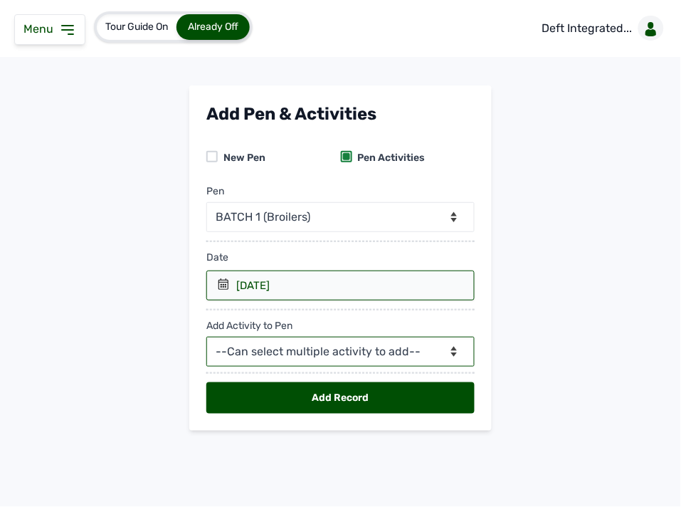
click at [381, 350] on select "--Can select multiple activity to add-- Raw Material Losses Weight" at bounding box center [341, 352] width 268 height 30
click at [207, 338] on select "--Can select multiple activity to add-- Raw Material Losses Weight" at bounding box center [341, 352] width 268 height 30
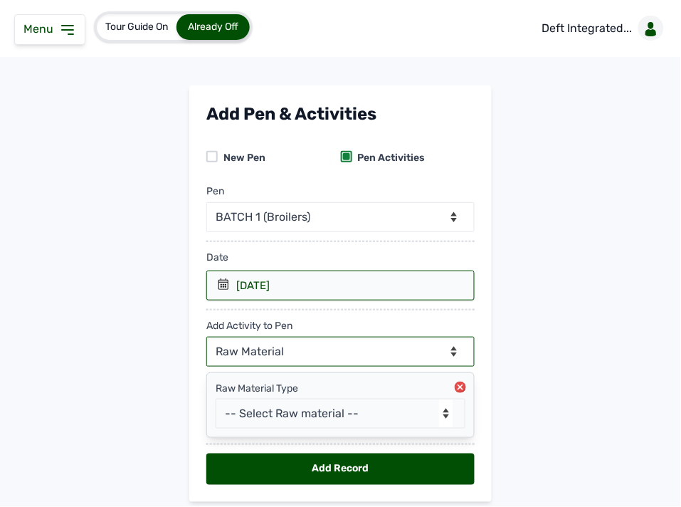
click at [383, 348] on select "--Can select multiple activity to add-- Raw Material Losses Weight" at bounding box center [341, 352] width 268 height 30
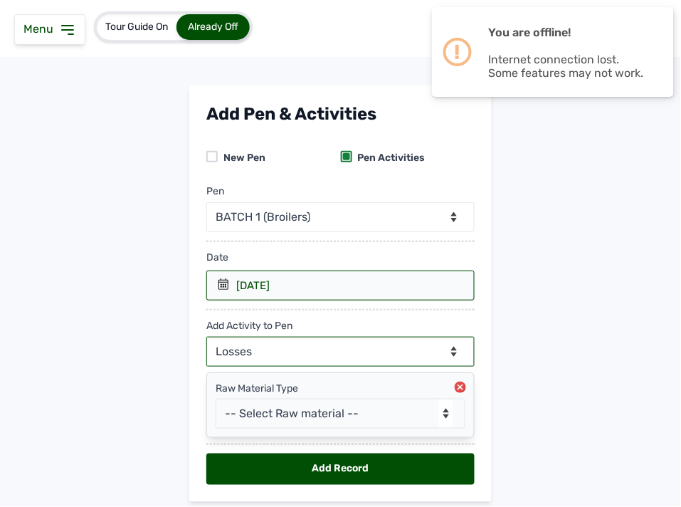
click at [207, 338] on select "--Can select multiple activity to add-- Raw Material Losses Weight" at bounding box center [341, 352] width 268 height 30
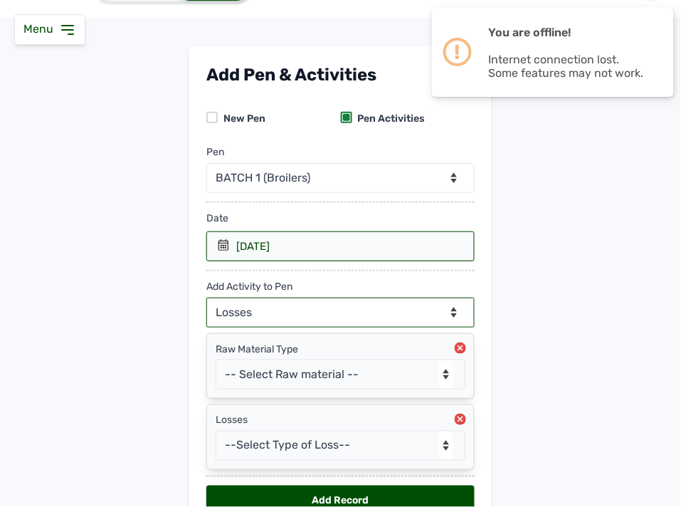
scroll to position [79, 0]
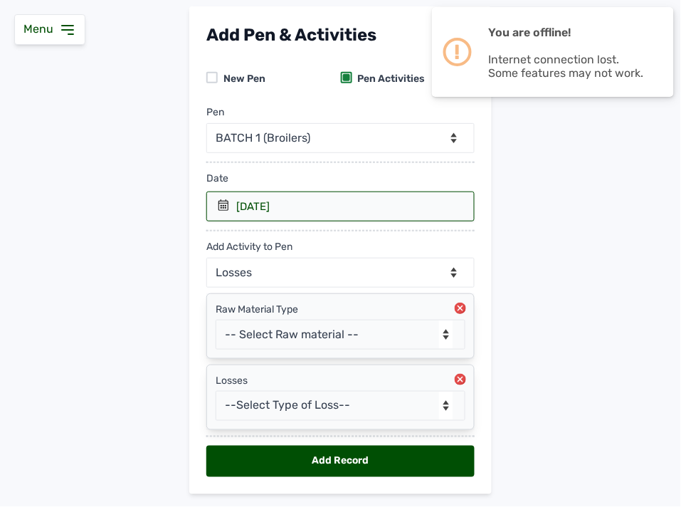
click at [457, 303] on icon at bounding box center [460, 308] width 11 height 11
select select "null"
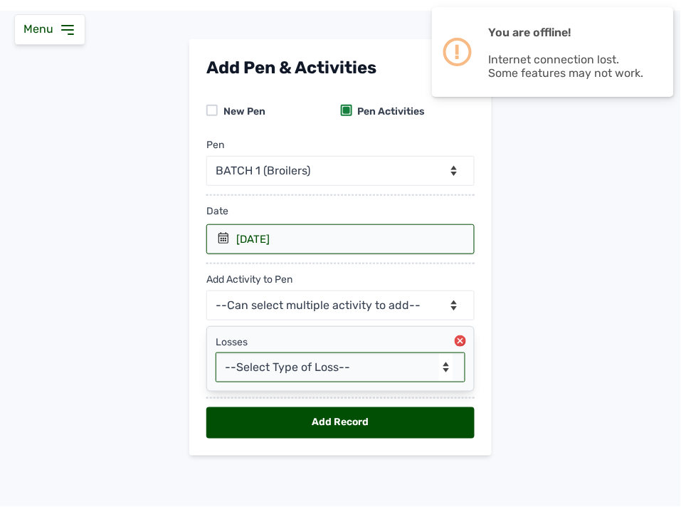
drag, startPoint x: 387, startPoint y: 352, endPoint x: 387, endPoint y: 360, distance: 7.8
click at [387, 357] on select "--Select Type of Loss-- Mortality Culled Theft" at bounding box center [341, 367] width 250 height 30
click at [216, 352] on select "--Select Type of Loss-- Mortality Culled Theft" at bounding box center [341, 367] width 250 height 30
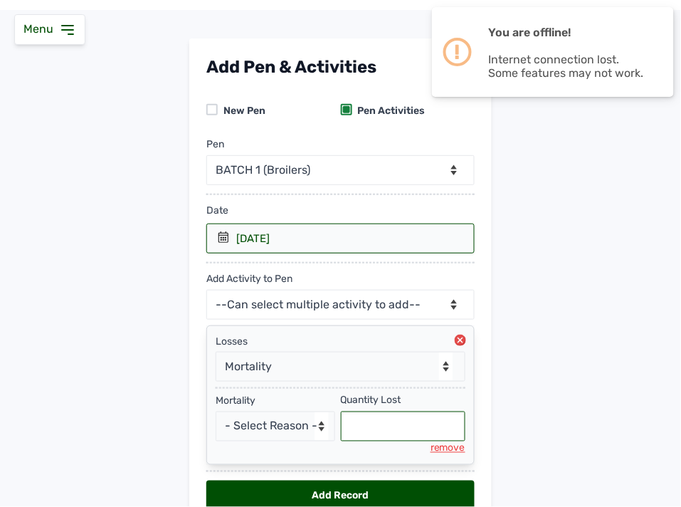
click at [359, 420] on input "text" at bounding box center [403, 427] width 125 height 30
select select "null"
type input "6"
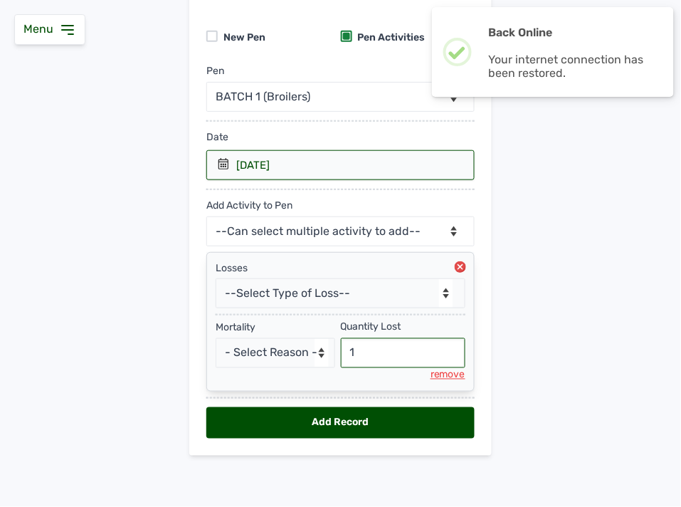
type input "1"
click at [313, 425] on div "Add Record" at bounding box center [341, 422] width 268 height 31
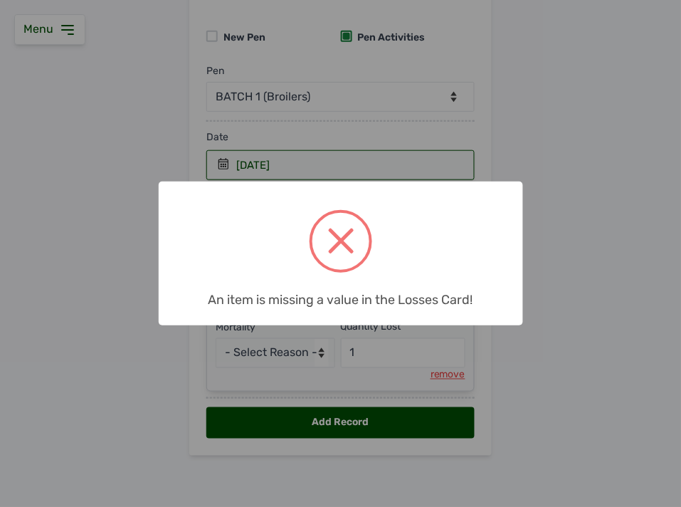
drag, startPoint x: 630, startPoint y: 265, endPoint x: 607, endPoint y: 280, distance: 27.3
click at [623, 269] on div "× An item is missing a value in the Losses Card! OK No Cancel" at bounding box center [340, 253] width 681 height 507
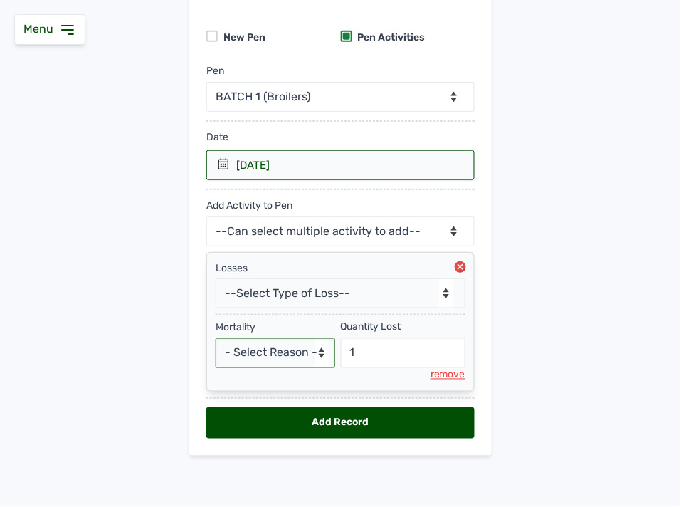
click at [274, 360] on select "- Select Reason - Disease Late Vaccination Wrong Vaccination Heat [MEDICAL_DATA…" at bounding box center [276, 353] width 120 height 30
select select "Others"
click at [216, 338] on select "- Select Reason - Disease Late Vaccination Wrong Vaccination Heat [MEDICAL_DATA…" at bounding box center [276, 353] width 120 height 30
click at [418, 422] on div "Add Record" at bounding box center [341, 422] width 268 height 31
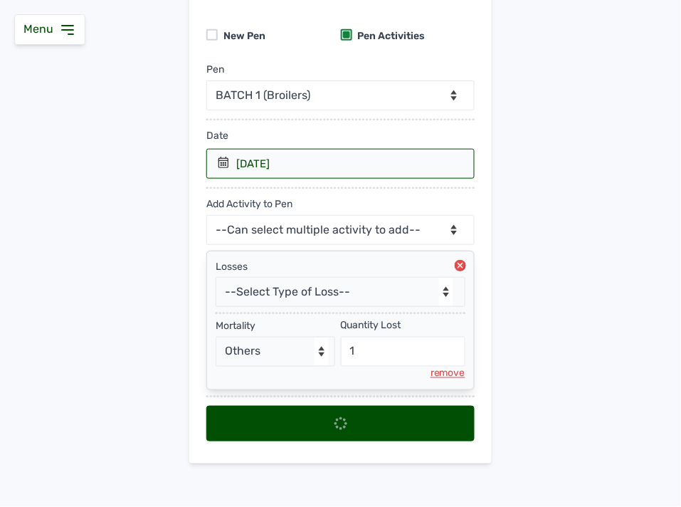
click at [418, 422] on div at bounding box center [341, 424] width 268 height 36
click at [407, 166] on div "[DATE]" at bounding box center [341, 164] width 268 height 30
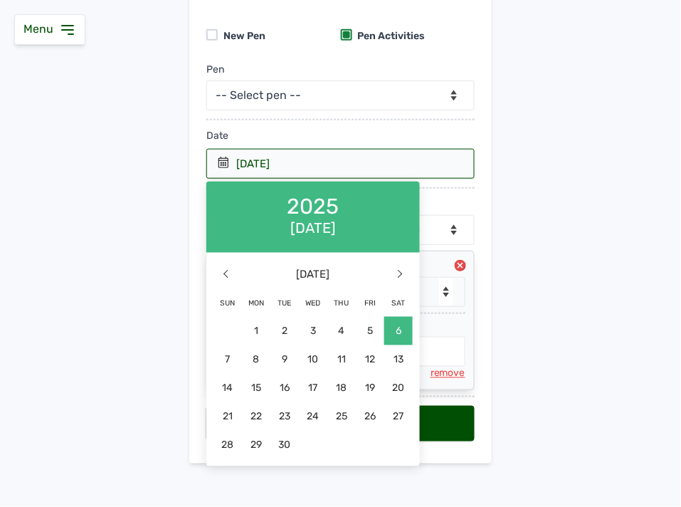
scroll to position [0, 0]
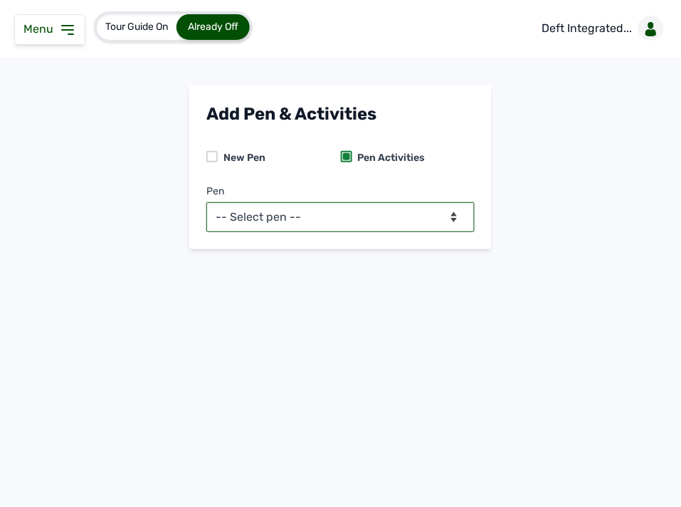
click at [369, 221] on select "-- Select pen -- BATCH 1 (Broilers)" at bounding box center [341, 217] width 268 height 30
select select "mf2jqycq6487"
click at [207, 202] on select "-- Select pen -- BATCH 1 (Broilers)" at bounding box center [341, 217] width 268 height 30
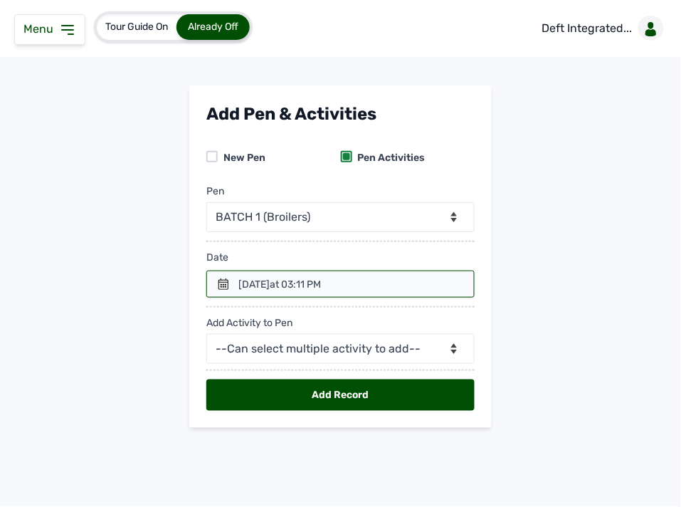
click at [225, 276] on div at bounding box center [341, 284] width 268 height 27
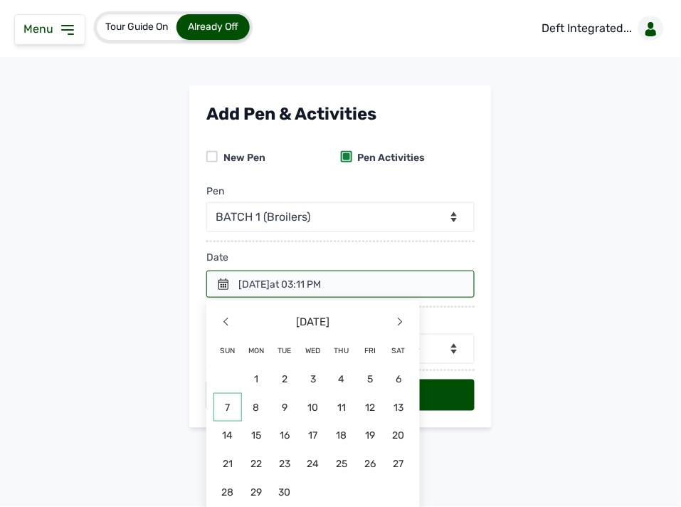
click at [230, 406] on span "7" at bounding box center [228, 407] width 28 height 28
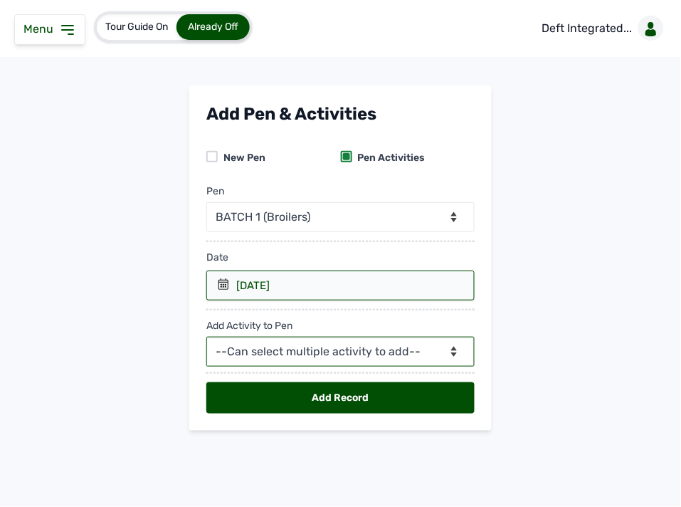
click at [295, 350] on select "--Can select multiple activity to add-- Raw Material Losses Weight" at bounding box center [341, 352] width 268 height 30
select select "Raw Material"
click at [207, 338] on select "--Can select multiple activity to add-- Raw Material Losses Weight" at bounding box center [341, 352] width 268 height 30
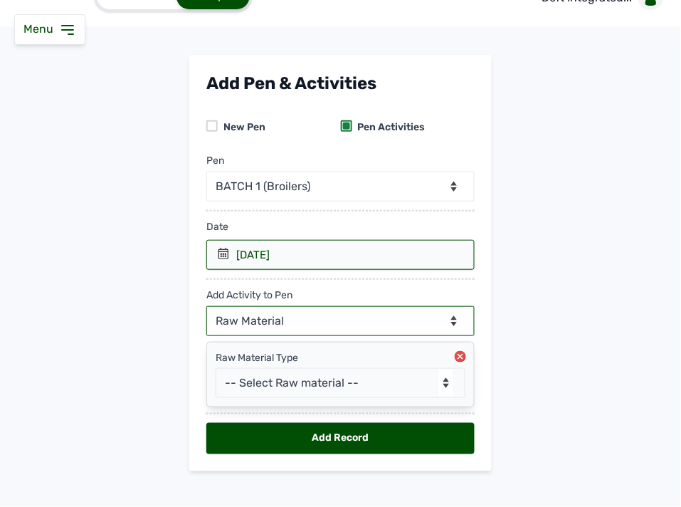
scroll to position [47, 0]
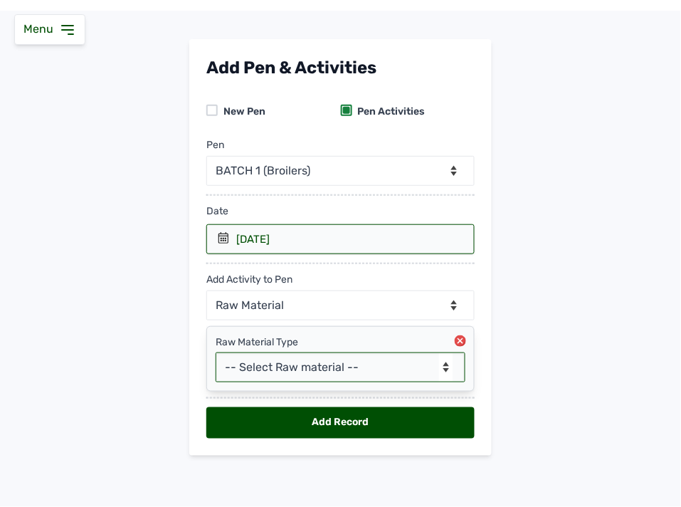
drag, startPoint x: 307, startPoint y: 367, endPoint x: 343, endPoint y: 345, distance: 41.9
click at [316, 360] on select "-- Select Raw material -- feeds medications vaccines Biomass Fuel" at bounding box center [341, 367] width 250 height 30
drag, startPoint x: 369, startPoint y: 362, endPoint x: 396, endPoint y: 349, distance: 29.9
click at [389, 352] on select "-- Select Raw material -- feeds medications vaccines Biomass Fuel" at bounding box center [341, 367] width 250 height 30
drag, startPoint x: 383, startPoint y: 367, endPoint x: 380, endPoint y: 344, distance: 23.0
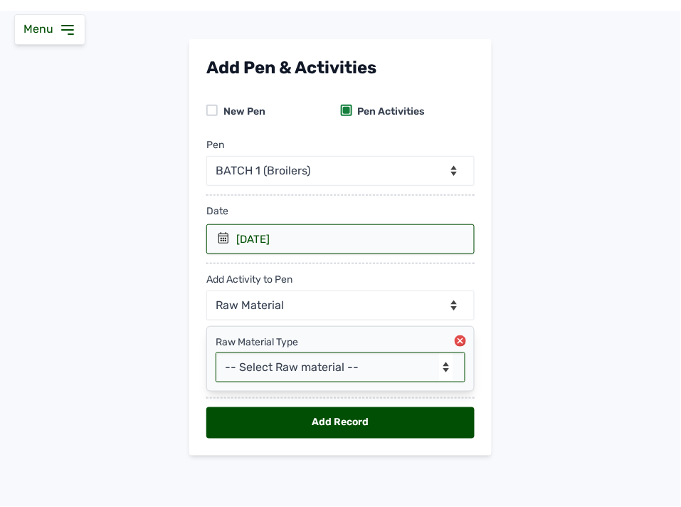
click at [383, 357] on select "-- Select Raw material -- feeds medications vaccines Biomass Fuel" at bounding box center [341, 367] width 250 height 30
select select "feeds"
click at [216, 352] on select "-- Select Raw material -- feeds medications vaccines Biomass Fuel" at bounding box center [341, 367] width 250 height 30
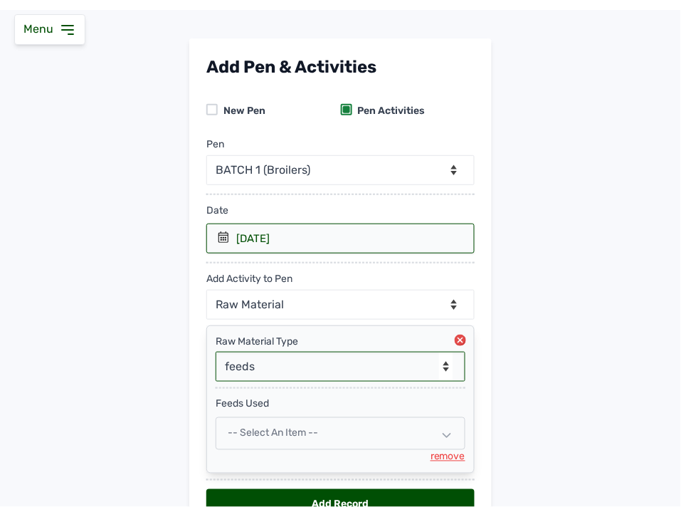
click at [358, 373] on select "-- Select Raw material -- feeds medications vaccines Biomass Fuel" at bounding box center [341, 367] width 250 height 30
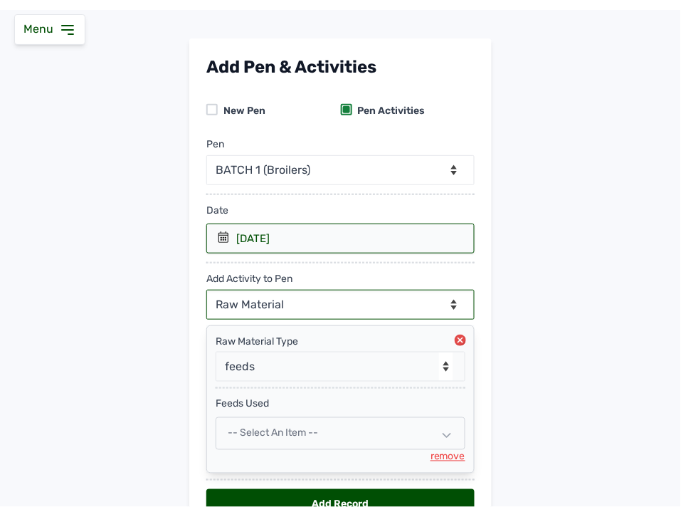
drag, startPoint x: 361, startPoint y: 301, endPoint x: 350, endPoint y: 318, distance: 20.2
click at [360, 304] on select "--Can select multiple activity to add-- Raw Material Losses Weight" at bounding box center [341, 305] width 268 height 30
select select "Losses"
click at [207, 290] on select "--Can select multiple activity to add-- Raw Material Losses Weight" at bounding box center [341, 305] width 268 height 30
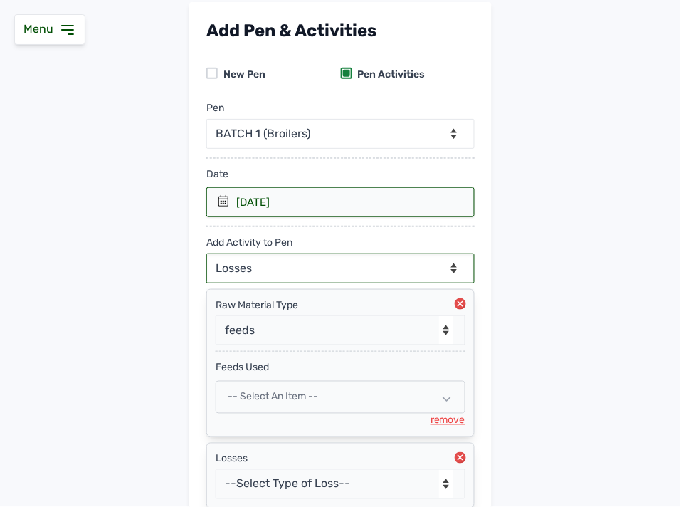
scroll to position [202, 0]
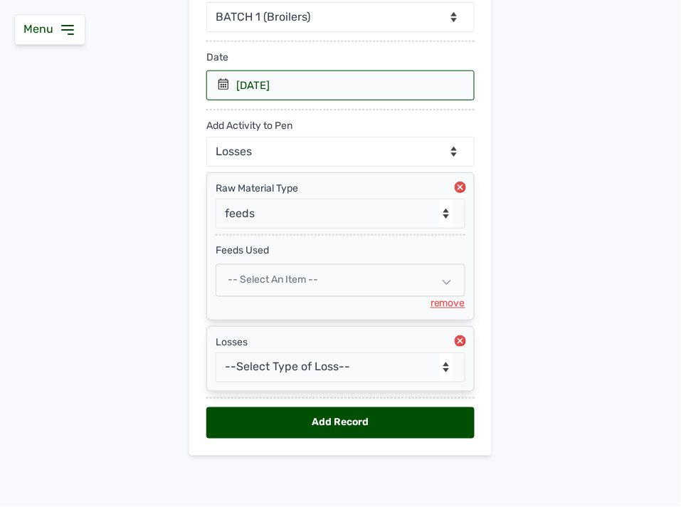
click at [331, 283] on div "-- Select an Item --" at bounding box center [341, 280] width 250 height 33
select select
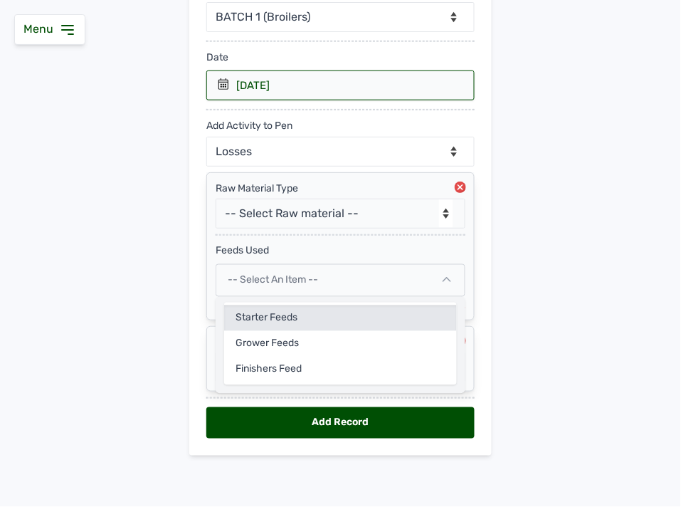
click at [307, 315] on div "Starter Feeds" at bounding box center [340, 318] width 233 height 26
select select
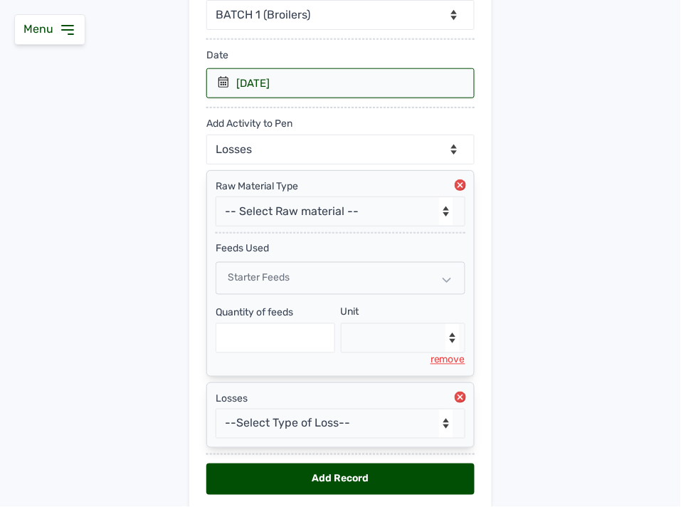
click at [459, 187] on icon at bounding box center [461, 185] width 6 height 6
select select "null"
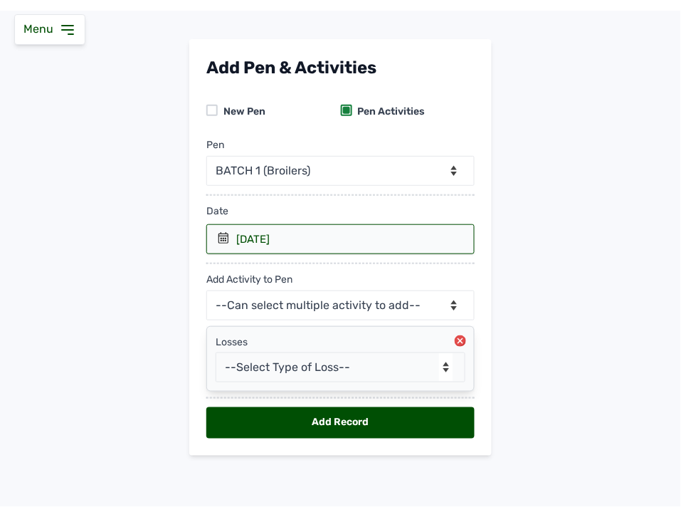
scroll to position [47, 0]
click at [395, 368] on select "--Select Type of Loss-- Mortality Culled Theft" at bounding box center [341, 367] width 250 height 30
click at [216, 352] on select "--Select Type of Loss-- Mortality Culled Theft" at bounding box center [341, 367] width 250 height 30
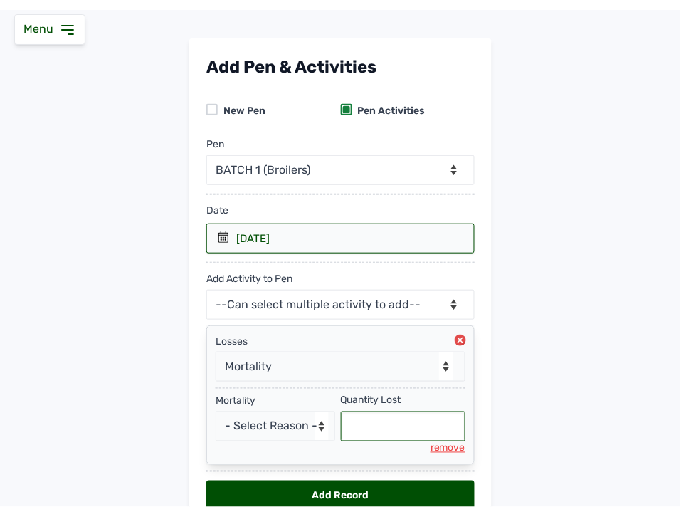
click at [399, 427] on input "text" at bounding box center [403, 427] width 125 height 30
select select "null"
type input "1"
click at [406, 496] on div "Add Record" at bounding box center [341, 496] width 268 height 31
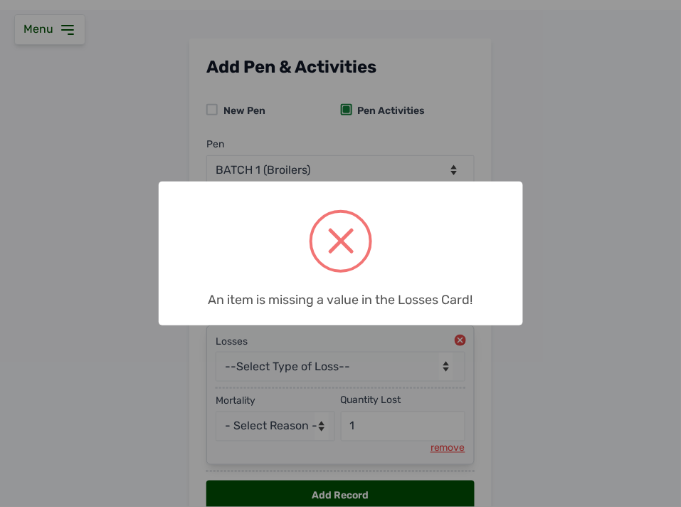
click at [304, 432] on div "× An item is missing a value in the Losses Card! OK No Cancel" at bounding box center [340, 253] width 681 height 507
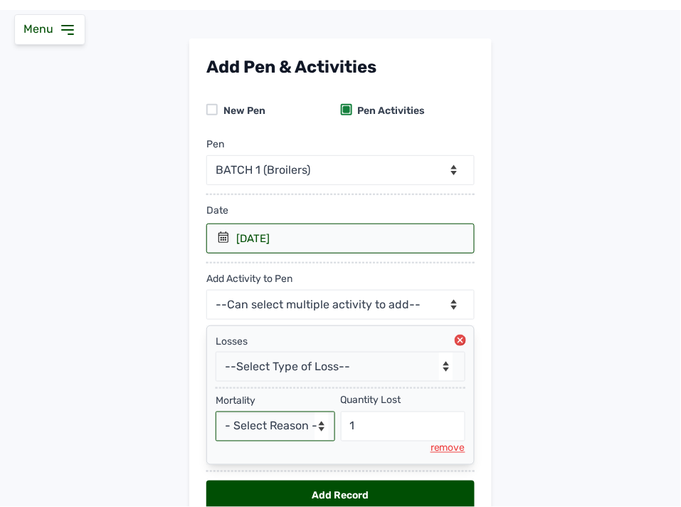
click at [303, 425] on select "- Select Reason - Disease Late Vaccination Wrong Vaccination Heat [MEDICAL_DATA…" at bounding box center [276, 427] width 120 height 30
select select "Others"
click at [216, 412] on select "- Select Reason - Disease Late Vaccination Wrong Vaccination Heat [MEDICAL_DATA…" at bounding box center [276, 427] width 120 height 30
click at [374, 493] on div "Add Record" at bounding box center [341, 496] width 268 height 31
select select
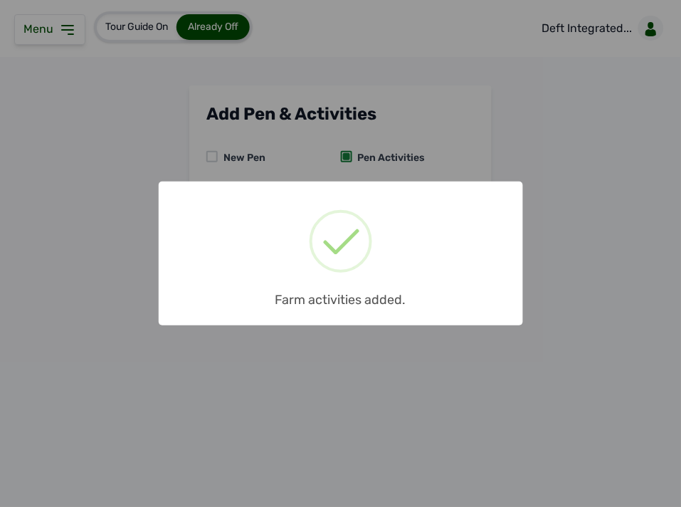
scroll to position [0, 0]
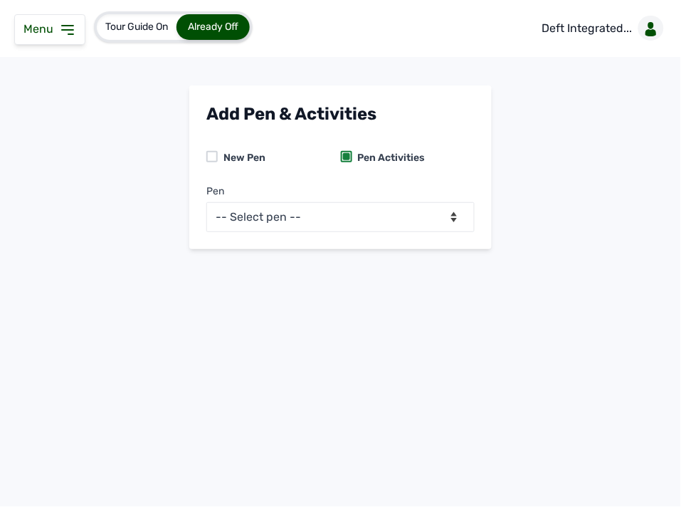
click at [73, 26] on icon at bounding box center [67, 29] width 17 height 17
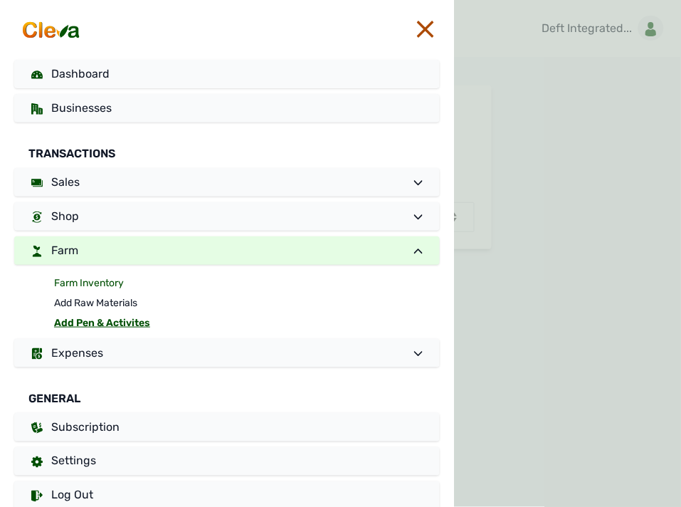
click at [108, 279] on link "Farm Inventory" at bounding box center [247, 283] width 386 height 20
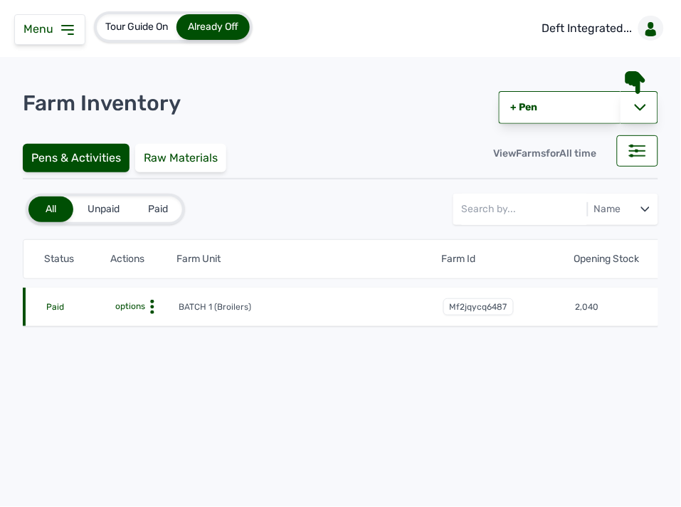
click at [43, 21] on div "Menu" at bounding box center [49, 29] width 71 height 31
click at [75, 31] on div "Menu" at bounding box center [49, 29] width 71 height 31
click at [151, 303] on icon at bounding box center [152, 307] width 14 height 14
click at [145, 325] on div "Farm Activities" at bounding box center [125, 328] width 101 height 17
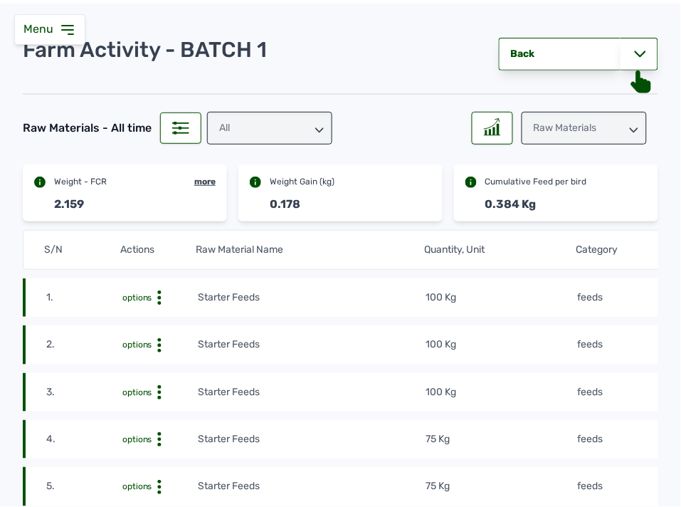
scroll to position [79, 0]
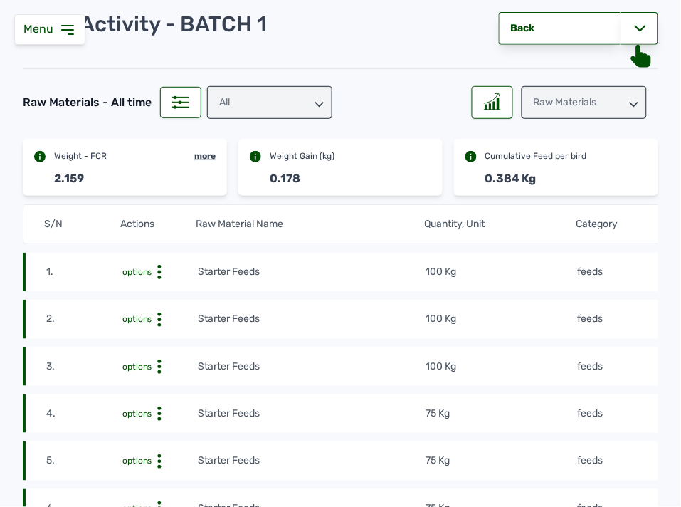
click at [531, 94] on div "Raw Materials" at bounding box center [584, 102] width 125 height 33
click at [558, 189] on div "Losses" at bounding box center [584, 192] width 125 height 26
